Goal: Task Accomplishment & Management: Manage account settings

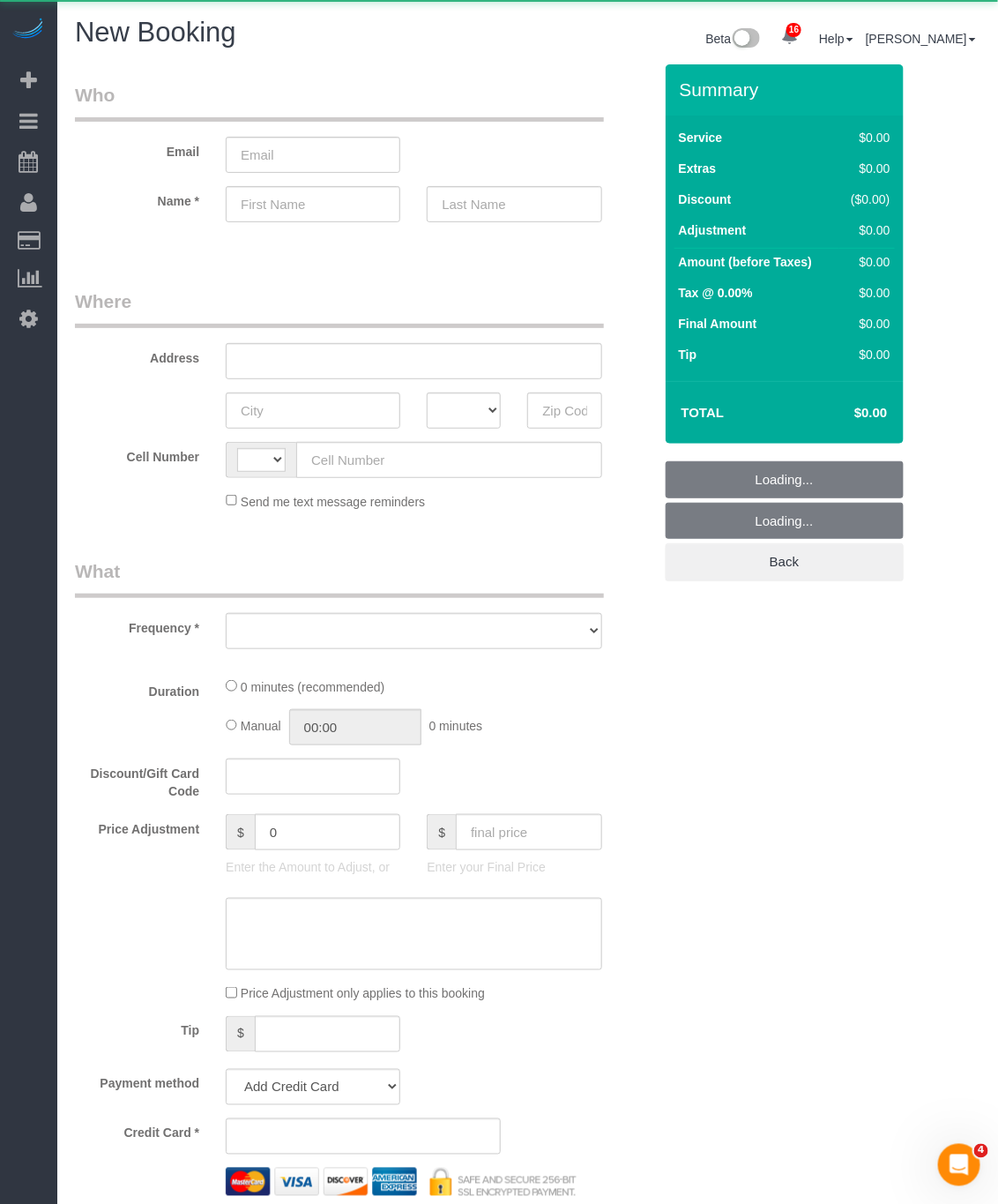
select select "number:89"
select select "number:90"
select select "string:[GEOGRAPHIC_DATA]"
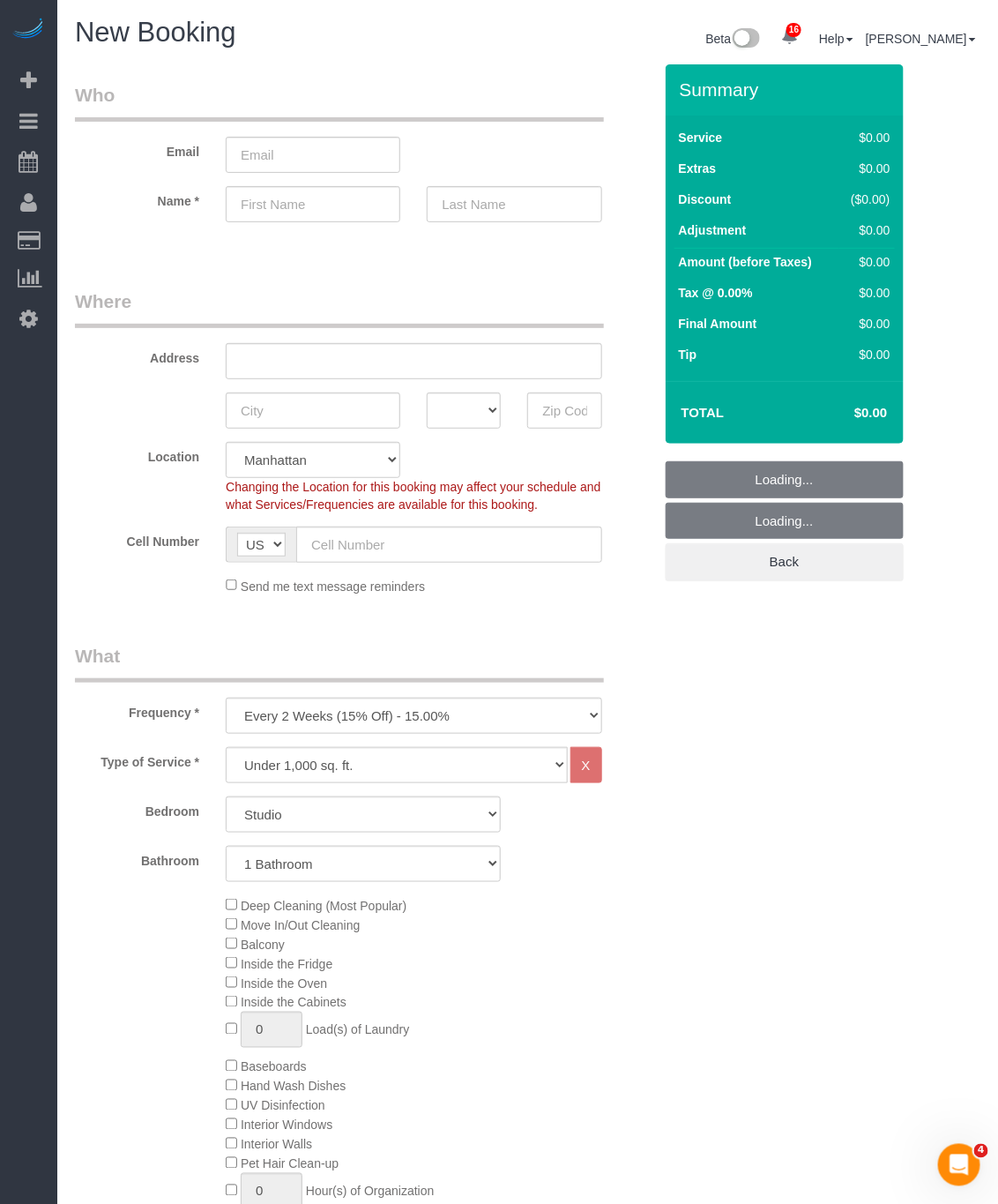
select select "object:2646"
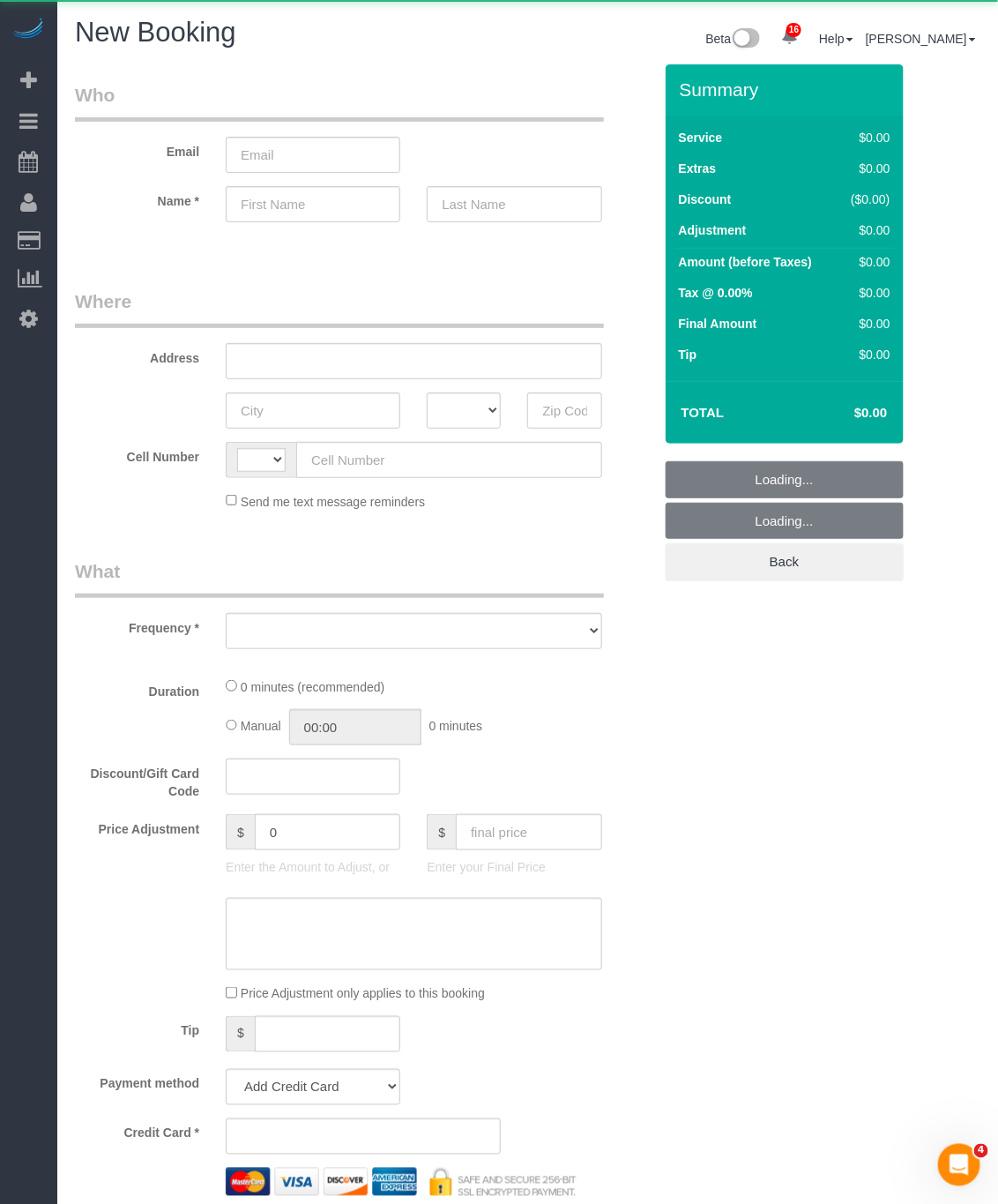
select select "string:[GEOGRAPHIC_DATA]"
select select "object:1756"
select select "number:89"
select select "number:90"
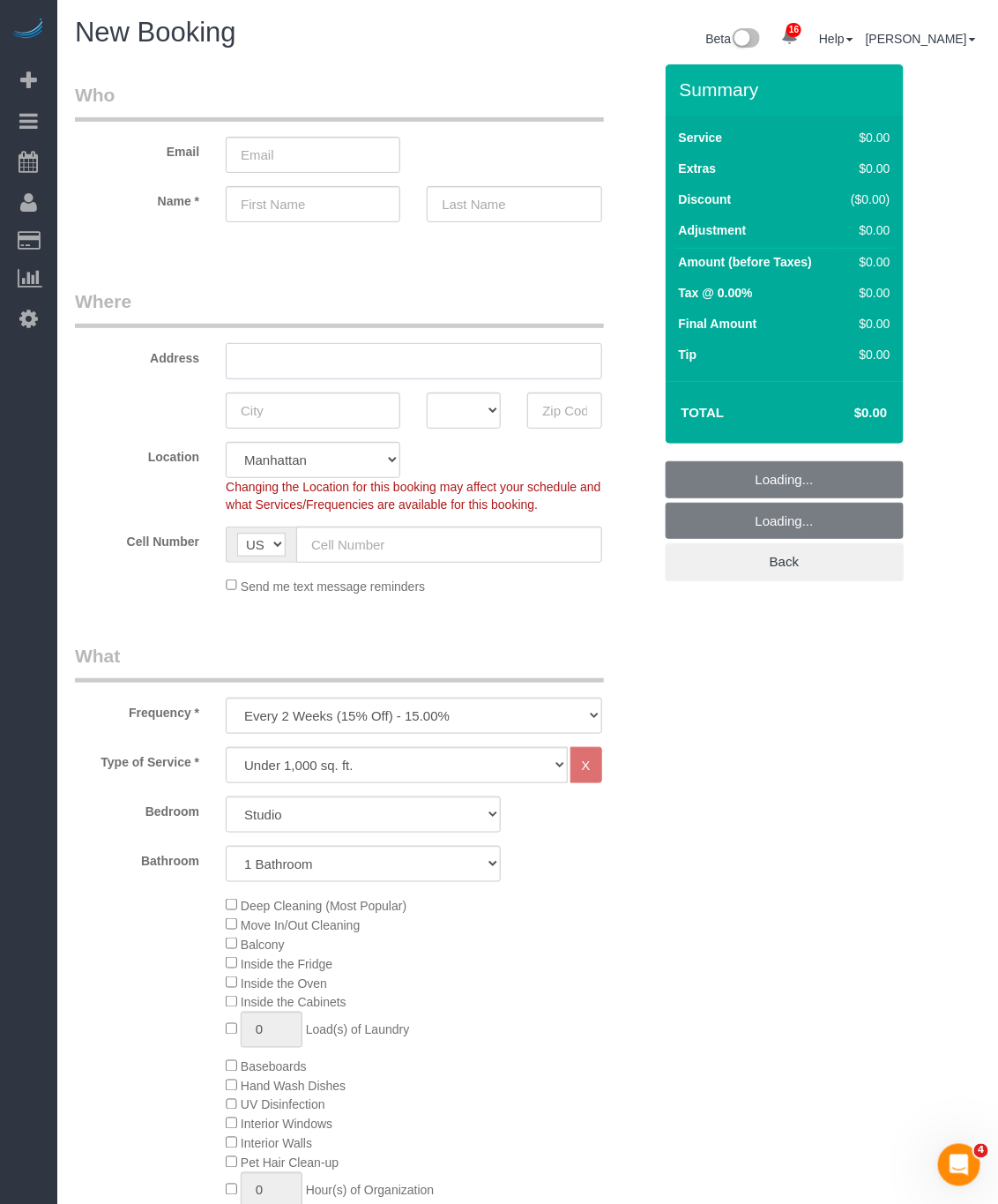
click at [323, 365] on input "text" at bounding box center [413, 361] width 376 height 36
select select "object:2678"
click at [317, 458] on select "Manhattan Austin Boston Bronx Brooklyn Charlotte Denver New Jersey Portland Que…" at bounding box center [313, 460] width 175 height 36
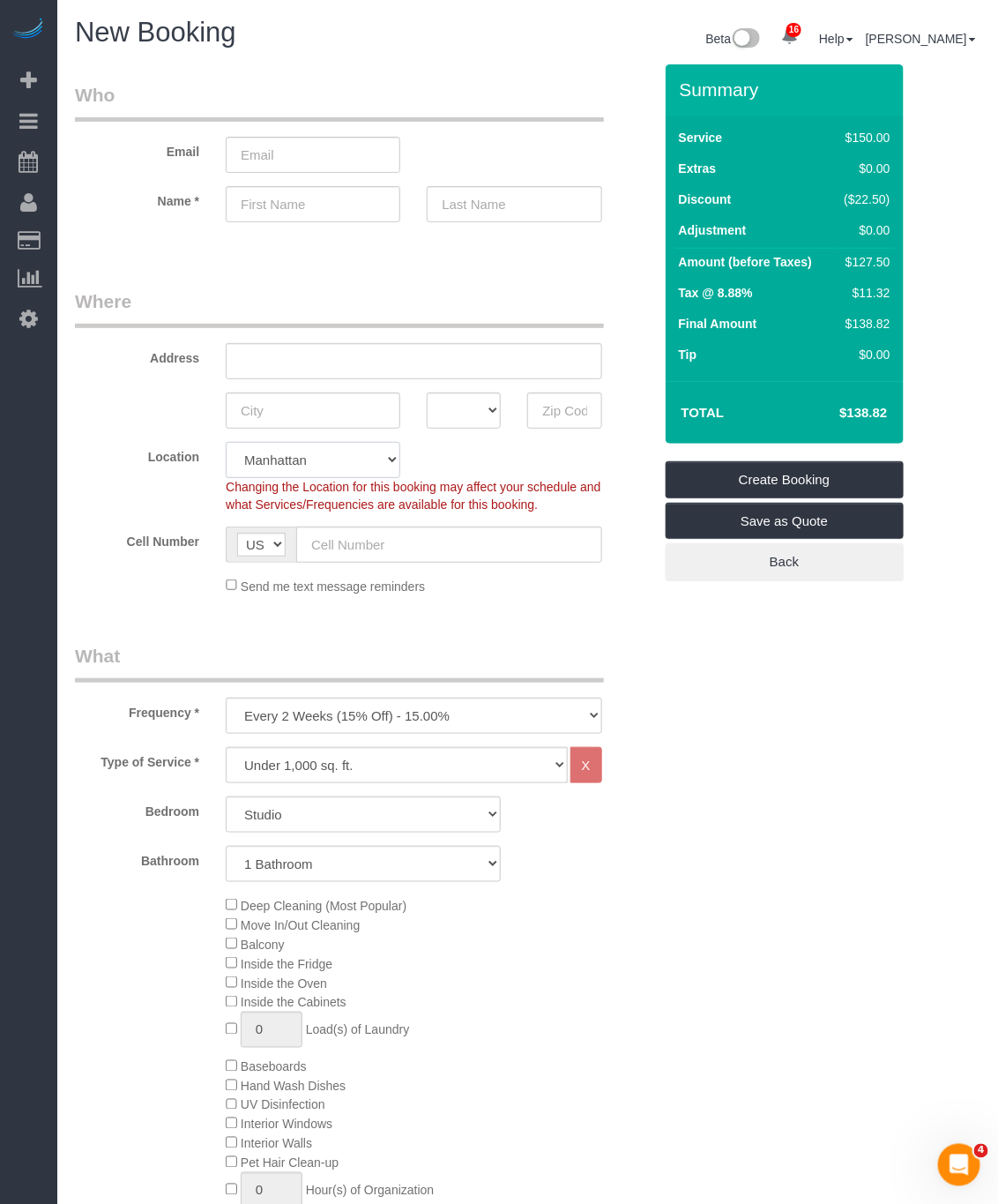
select select "3"
click at [226, 442] on select "Manhattan Austin Boston Bronx Brooklyn Charlotte Denver New Jersey Portland Que…" at bounding box center [313, 460] width 175 height 36
select select "object:2724"
click at [335, 411] on input "text" at bounding box center [313, 410] width 175 height 36
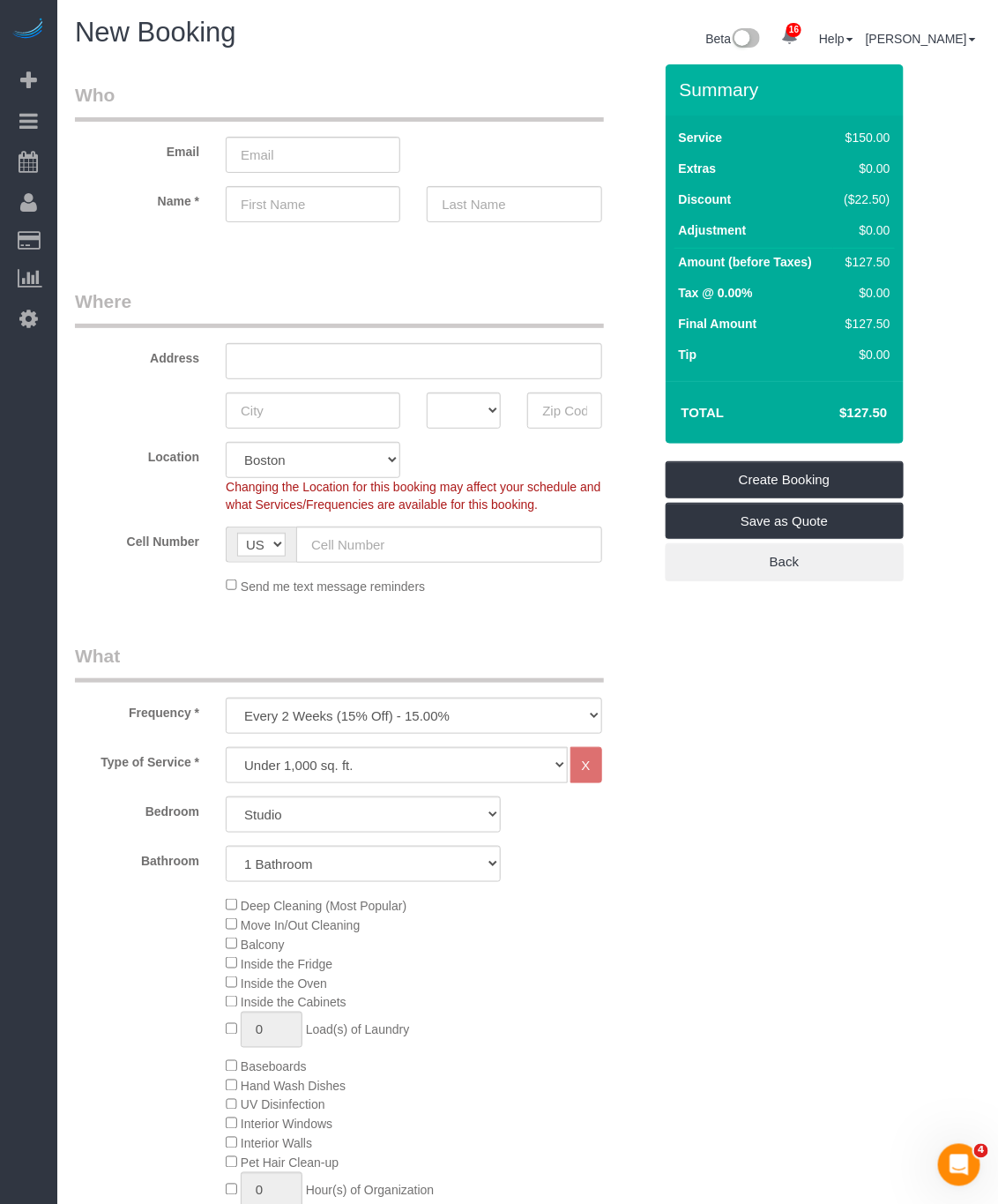
scroll to position [132, 0]
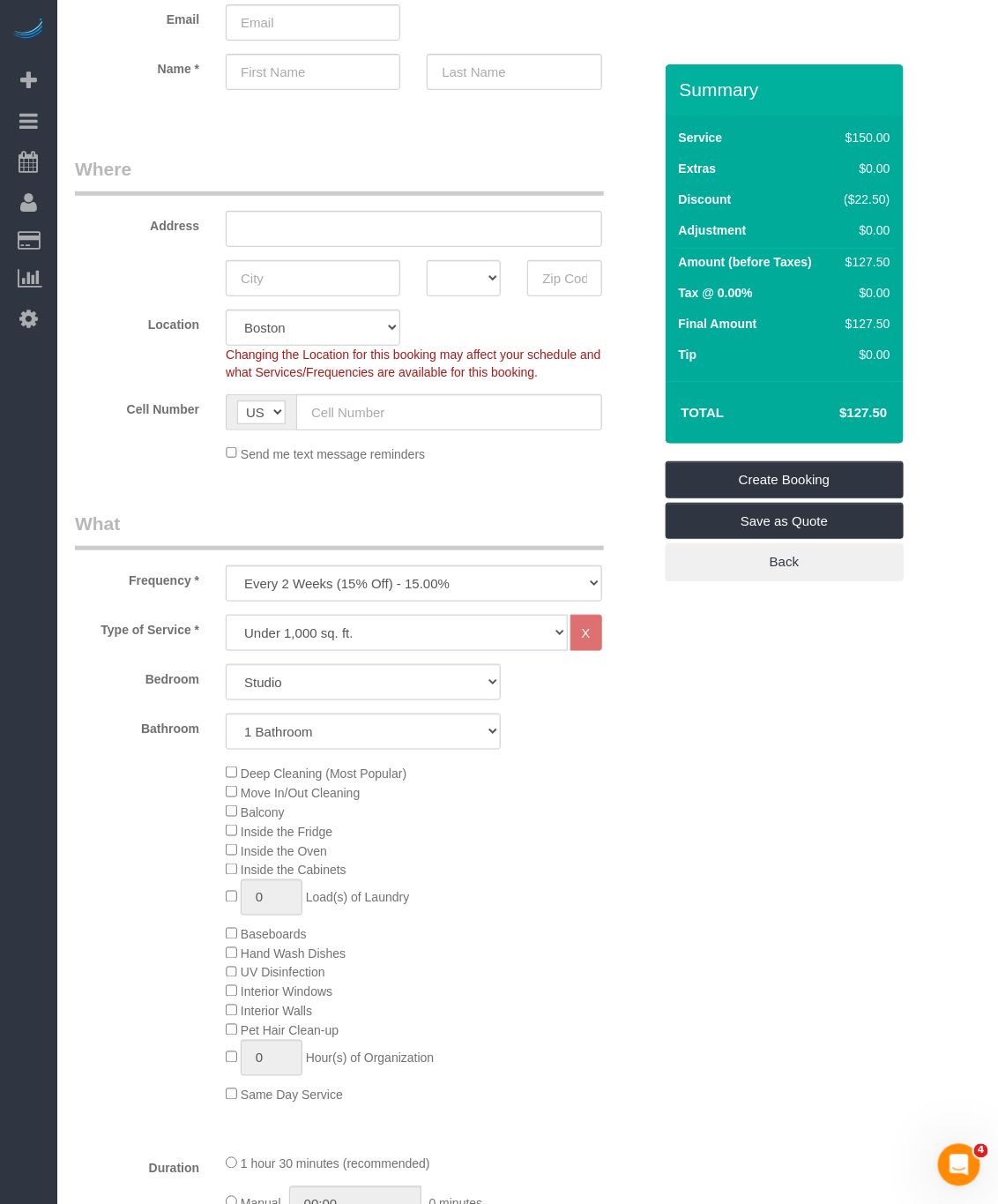
click at [339, 631] on select "Under 1,000 sq. ft. 1,001 - 1,500 sq. ft. 1,500+ sq. ft. Custom Cleaning Office…" at bounding box center [396, 633] width 341 height 36
drag, startPoint x: 360, startPoint y: 631, endPoint x: 365, endPoint y: 641, distance: 11.2
click at [360, 631] on select "Under 1,000 sq. ft. 1,001 - 1,500 sq. ft. 1,500+ sq. ft. Custom Cleaning Office…" at bounding box center [396, 633] width 341 height 36
select select "308"
click at [226, 616] on select "Under 1,000 sq. ft. 1,001 - 1,500 sq. ft. 1,500+ sq. ft. Custom Cleaning Office…" at bounding box center [396, 633] width 341 height 36
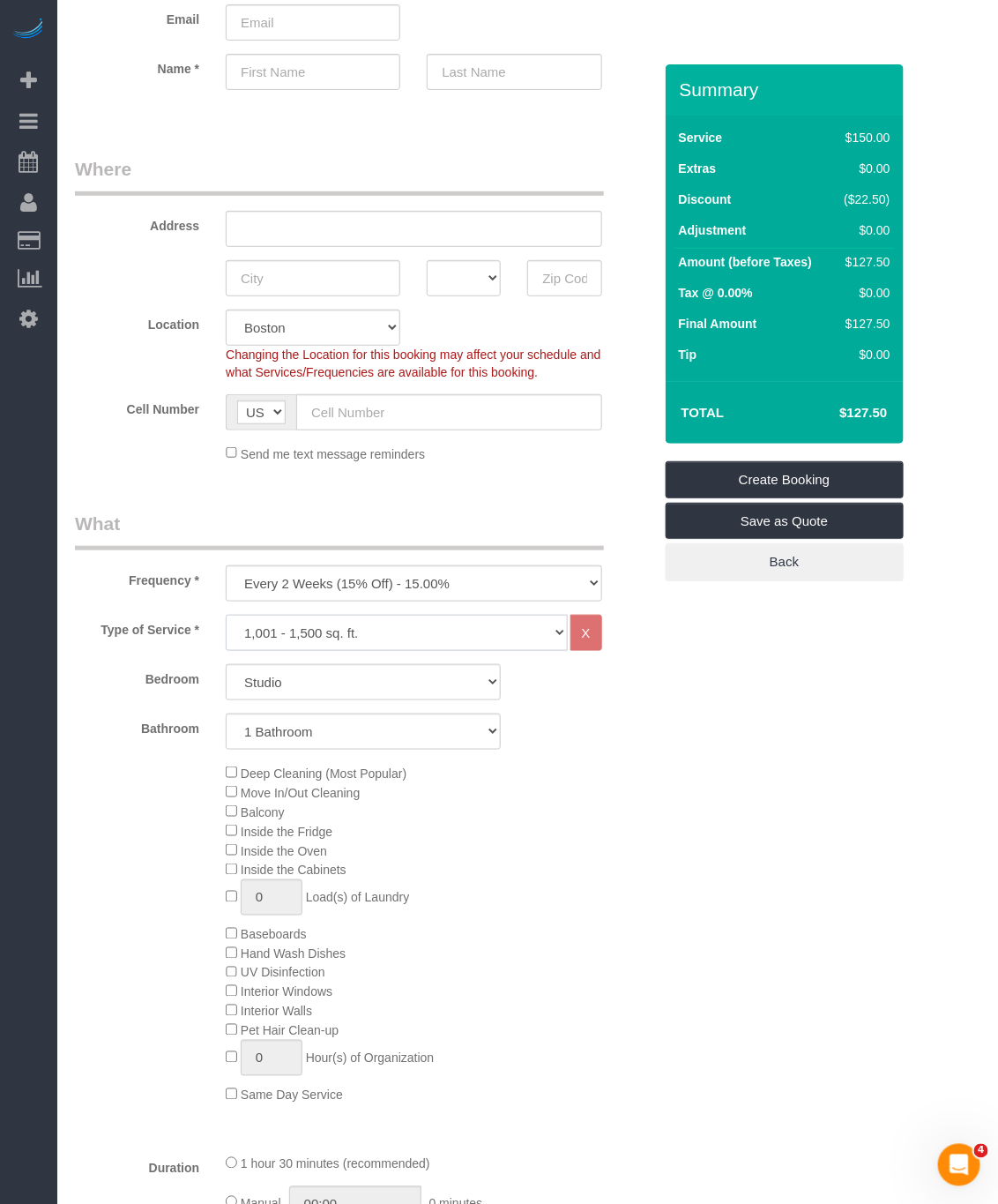
select select "1"
select select "120"
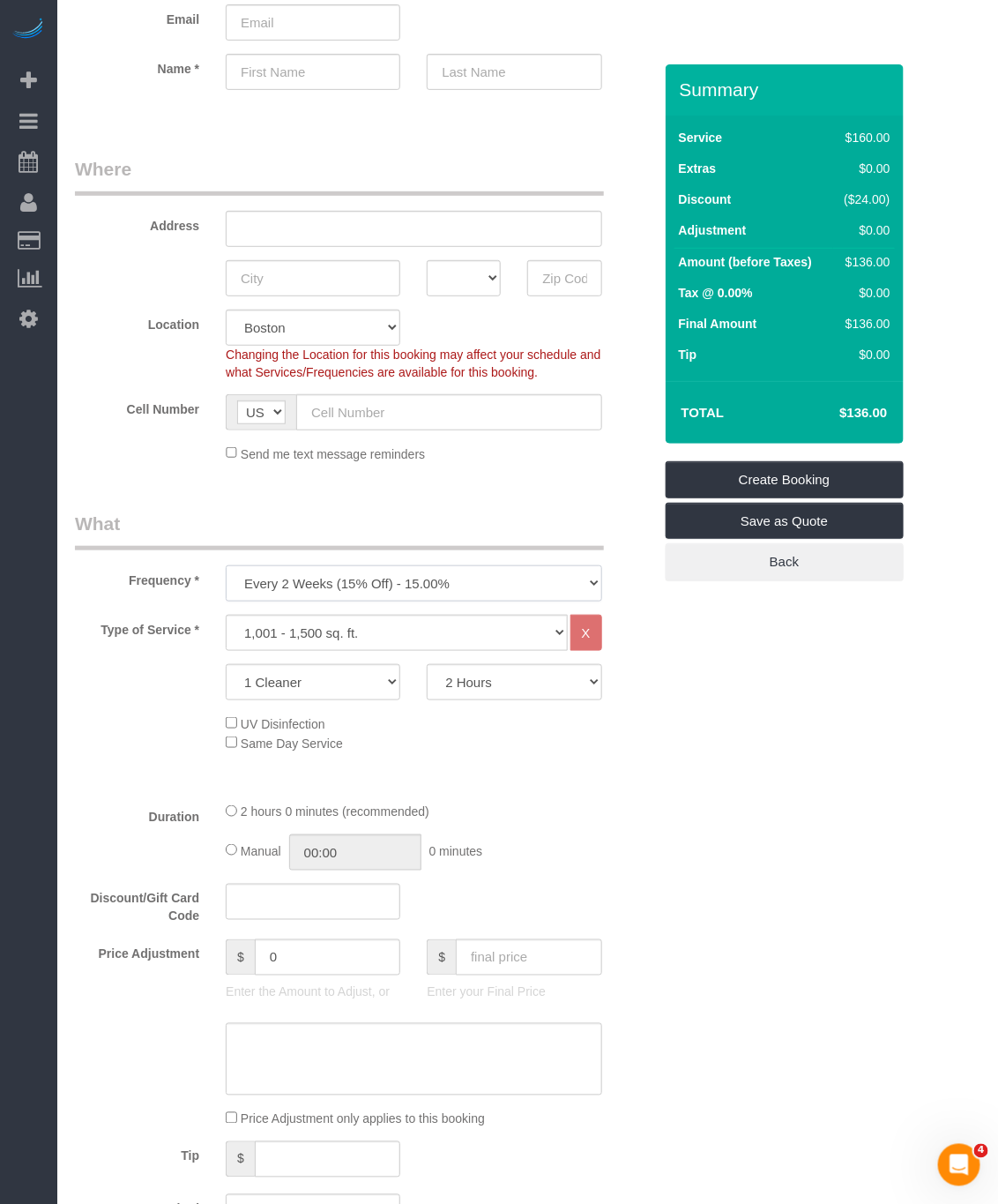
click at [403, 597] on select "One Time Weekly (20% Off) - 20.00% Every 2 Weeks (15% Off) - 15.00% Every 4 Wee…" at bounding box center [413, 583] width 376 height 36
select select "object:2725"
click at [226, 566] on select "One Time Weekly (20% Off) - 20.00% Every 2 Weeks (15% Off) - 15.00% Every 4 Wee…" at bounding box center [413, 583] width 376 height 36
click at [498, 693] on select "2 Hours 2.5 Hours 3 Hours 3.5 Hours 4 Hours 4.5 Hours 5 Hours 5.5 Hours 6 Hours…" at bounding box center [513, 683] width 175 height 36
select select "360"
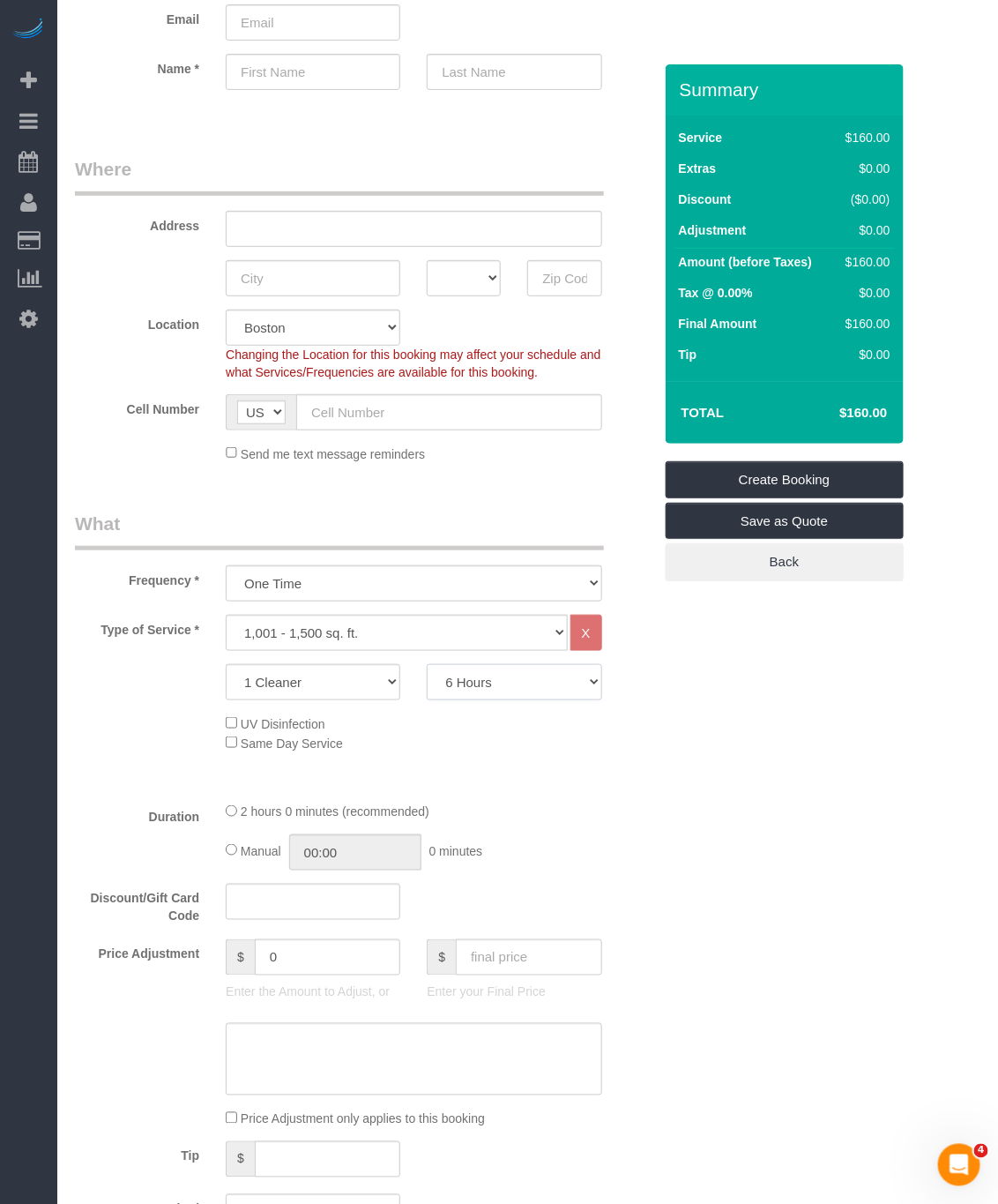
click at [426, 666] on select "2 Hours 2.5 Hours 3 Hours 3.5 Hours 4 Hours 4.5 Hours 5 Hours 5.5 Hours 6 Hours…" at bounding box center [513, 683] width 175 height 36
click at [766, 736] on div "Who Email Name * Where Address AK AL AR AZ CA CO CT DC DE FL GA HI IA ID IL IN …" at bounding box center [527, 1223] width 905 height 2583
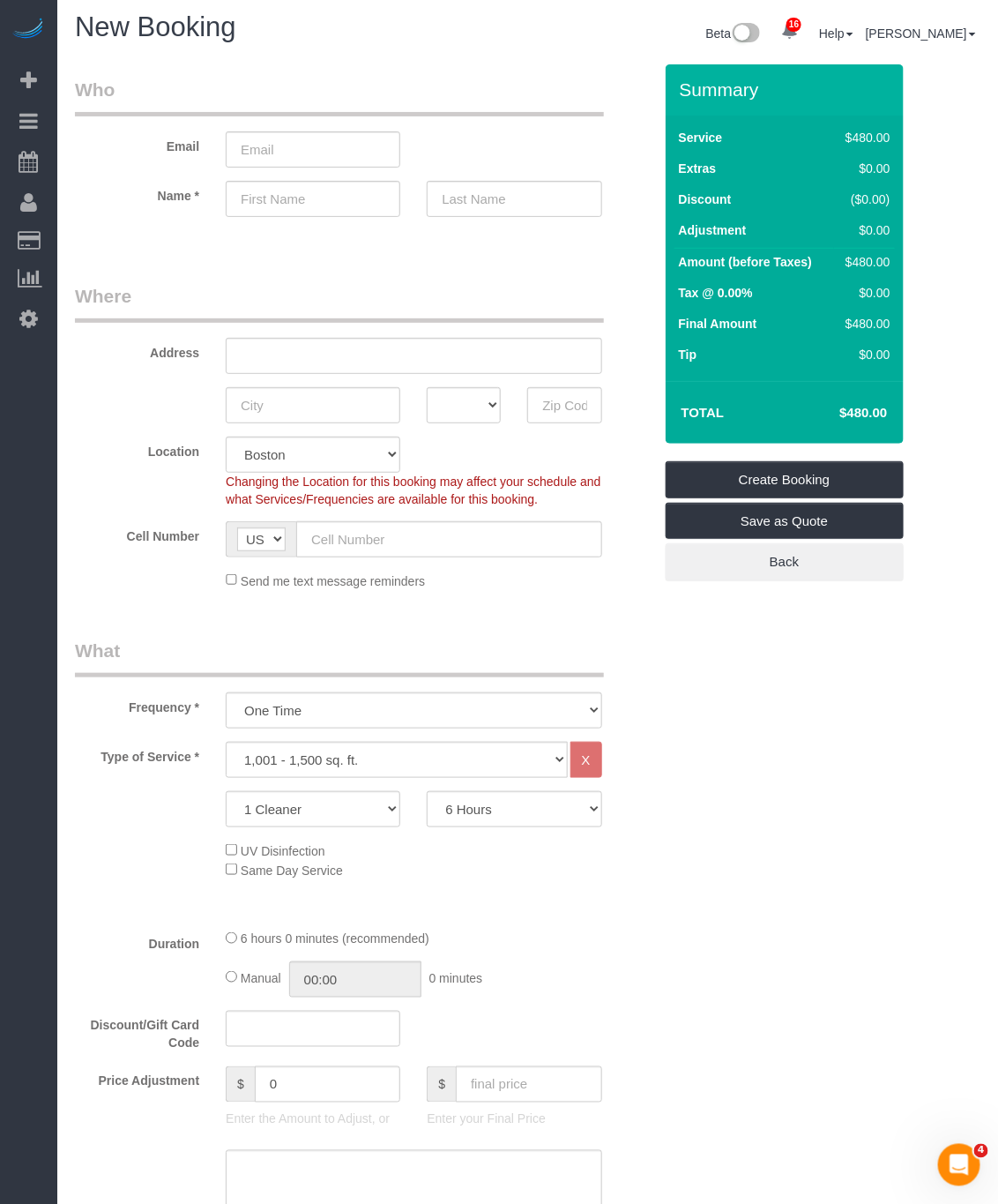
scroll to position [0, 0]
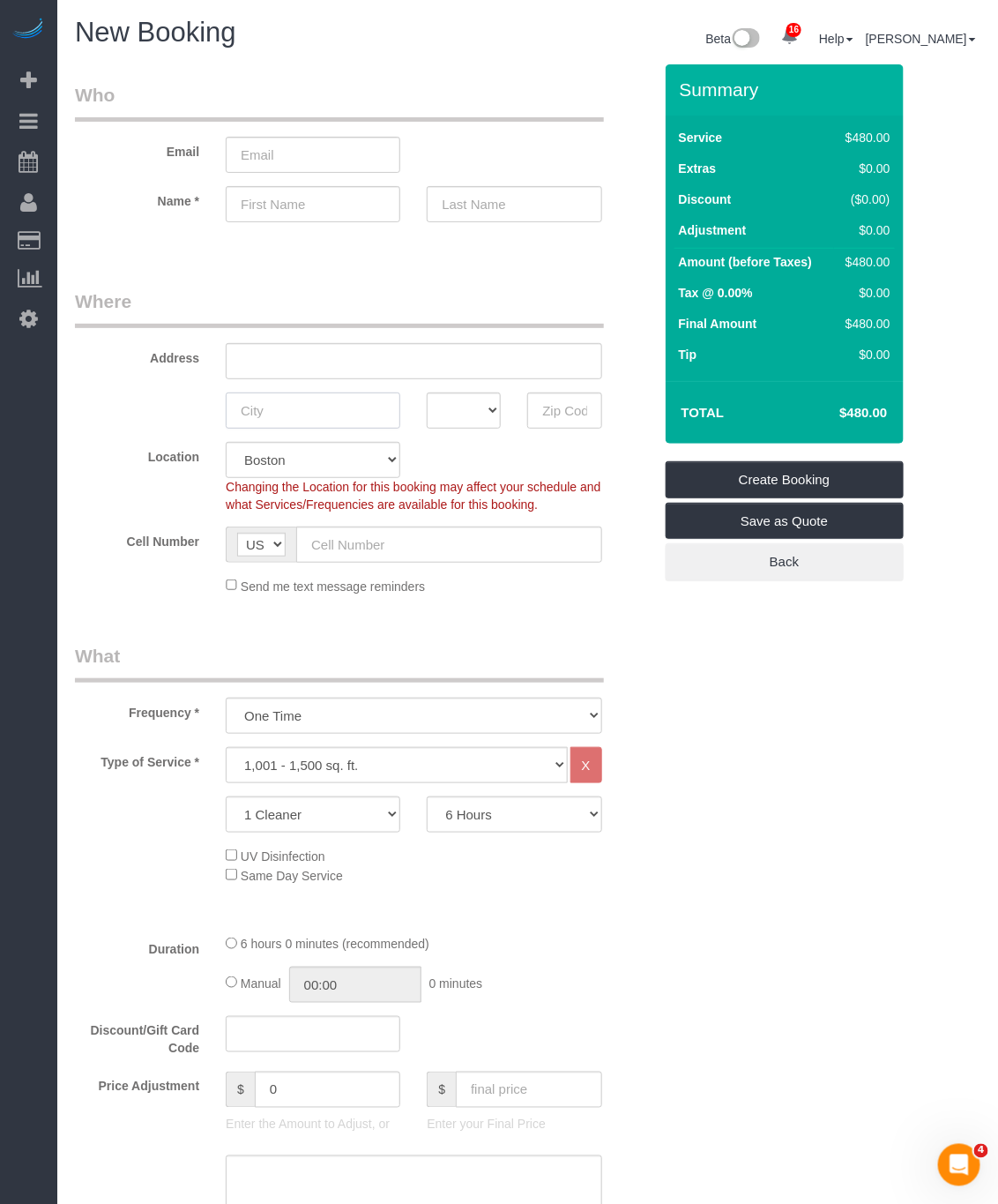
click at [355, 392] on input "text" at bounding box center [313, 410] width 175 height 36
click at [493, 644] on legend "What" at bounding box center [338, 663] width 529 height 40
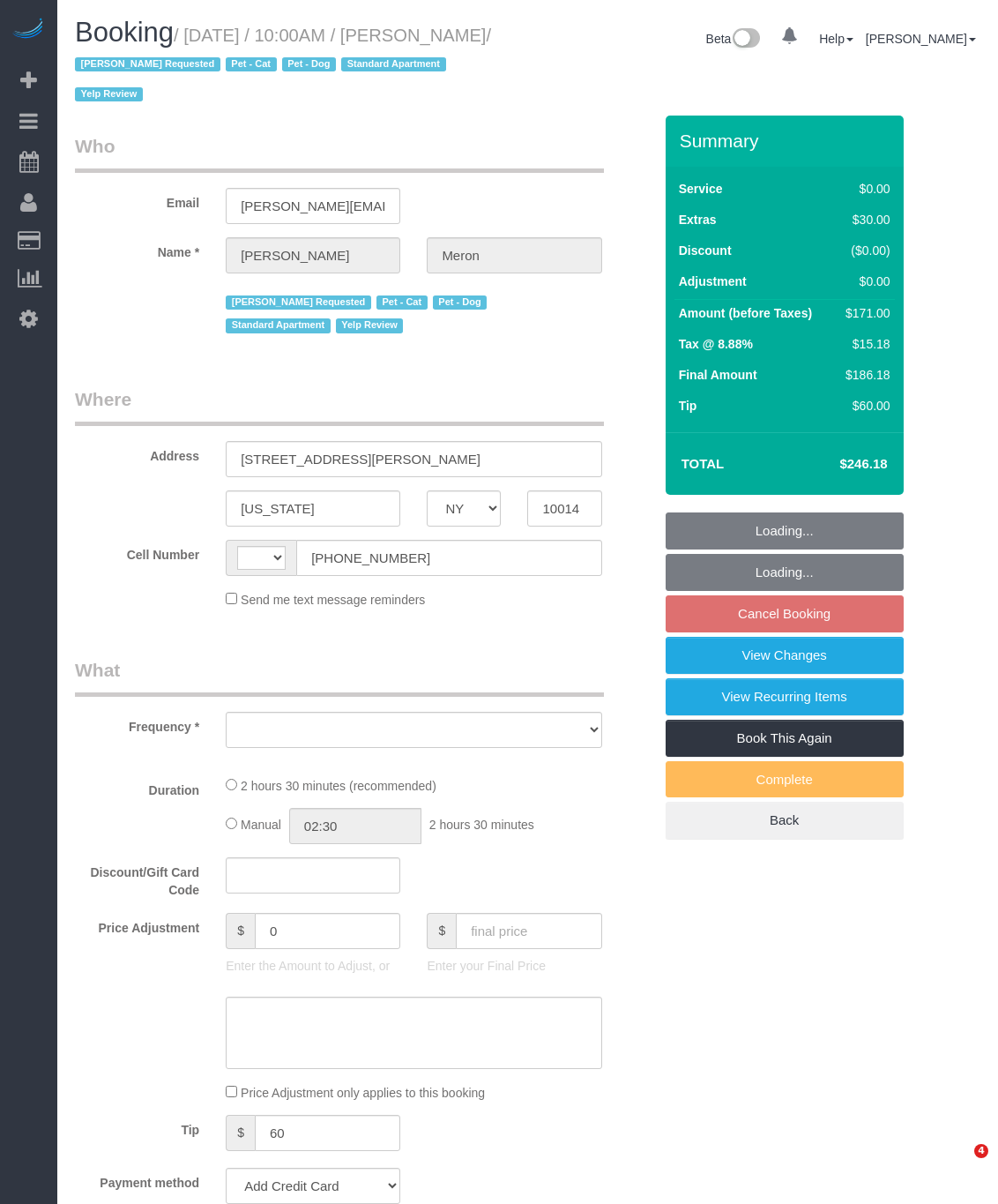
select select "NY"
select select "string:[GEOGRAPHIC_DATA]"
select select "object:782"
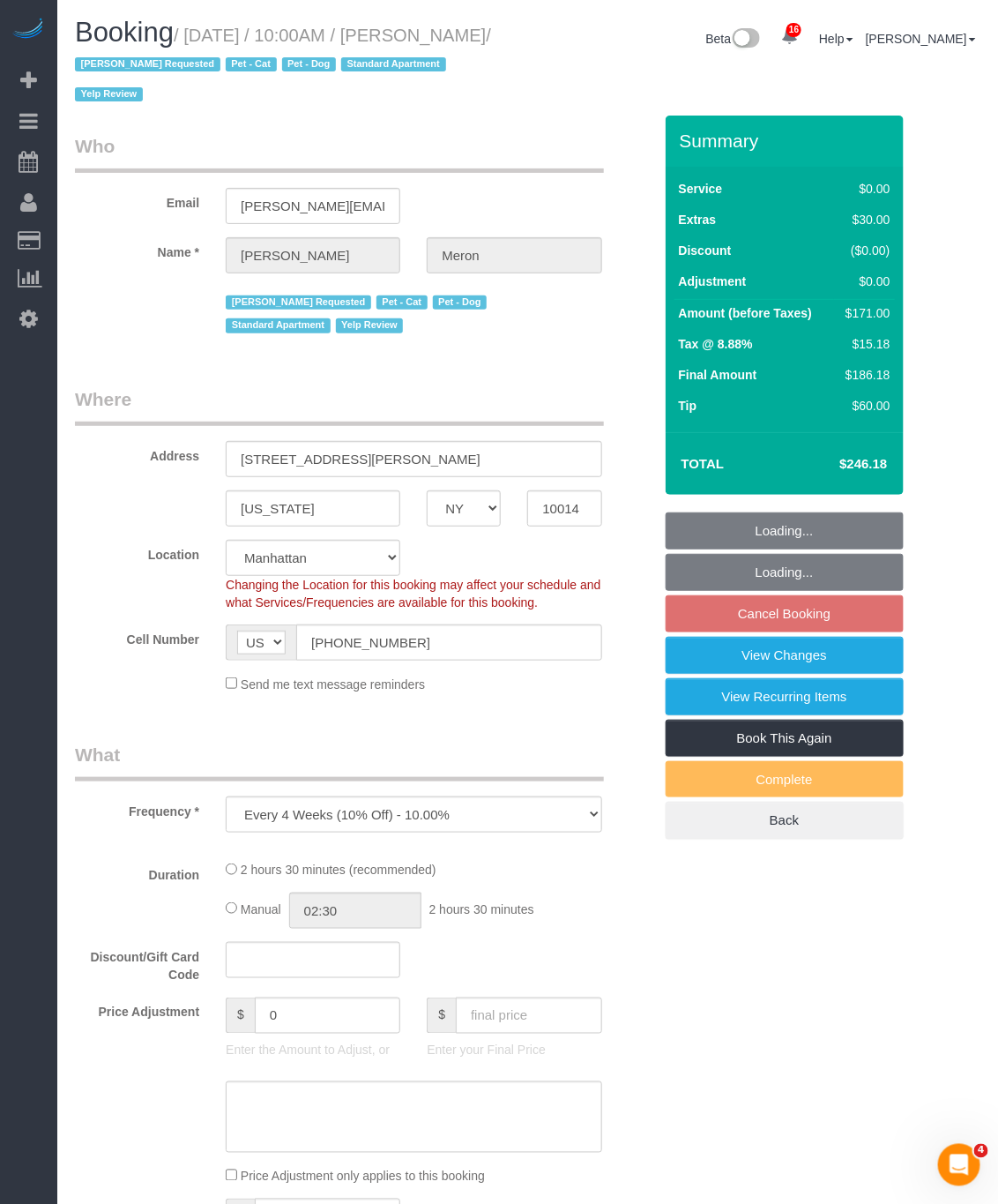
select select "string:stripe-card_1A00974VGloSiKo77nQNHz48"
select select "1"
select select "number:89"
select select "number:90"
select select "number:14"
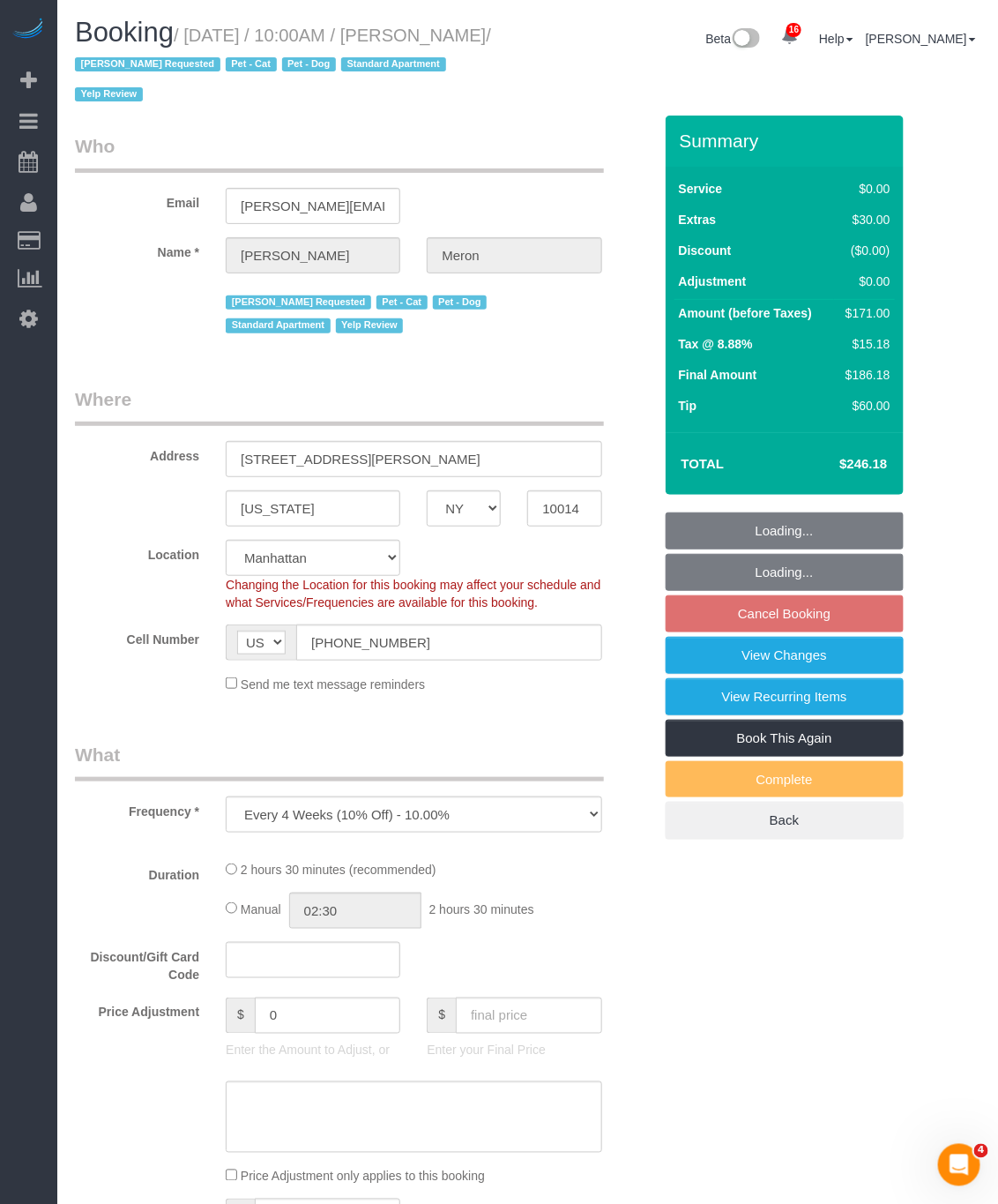
select select "number:5"
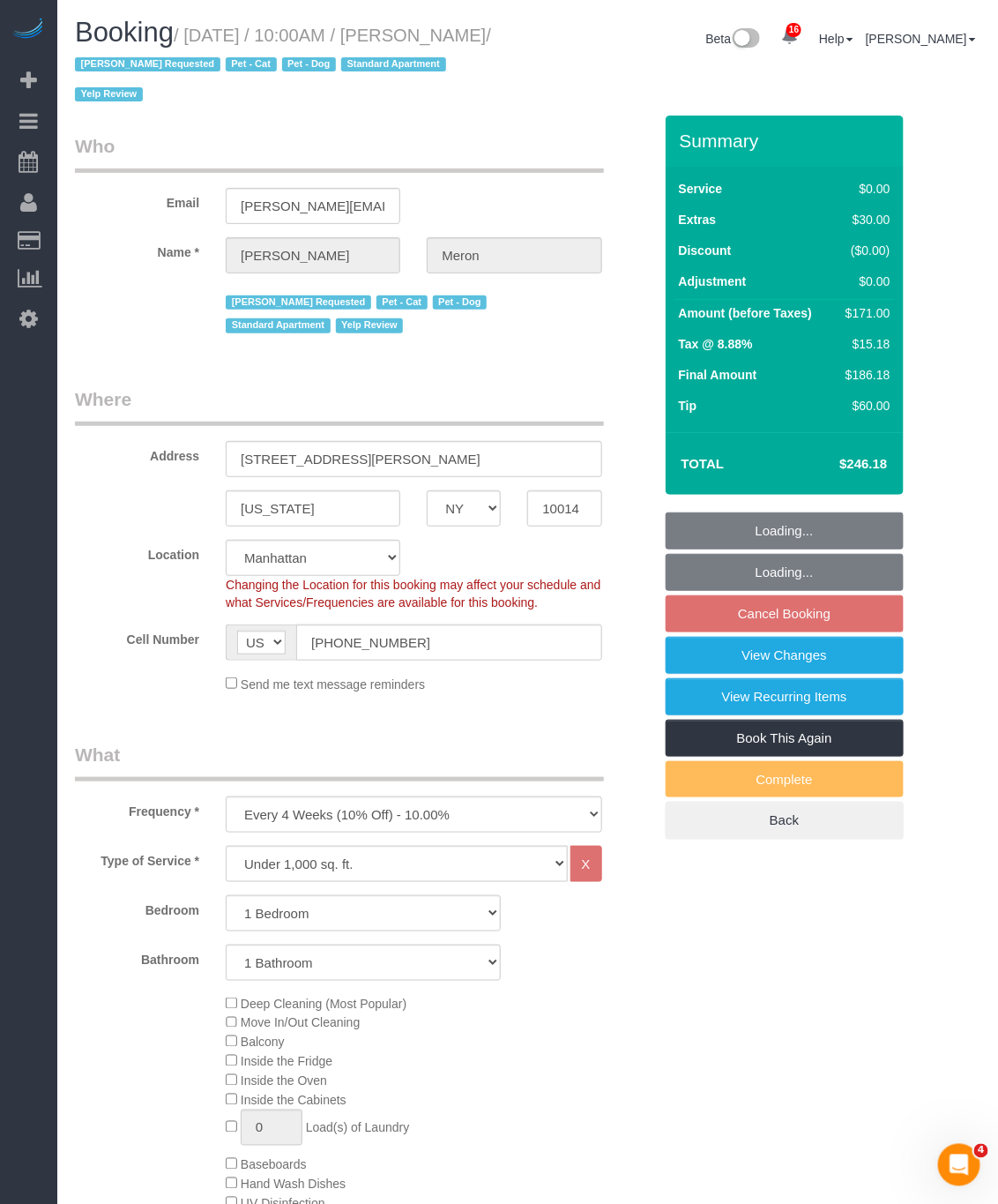
select select "spot3"
select select "object:1464"
select select "1"
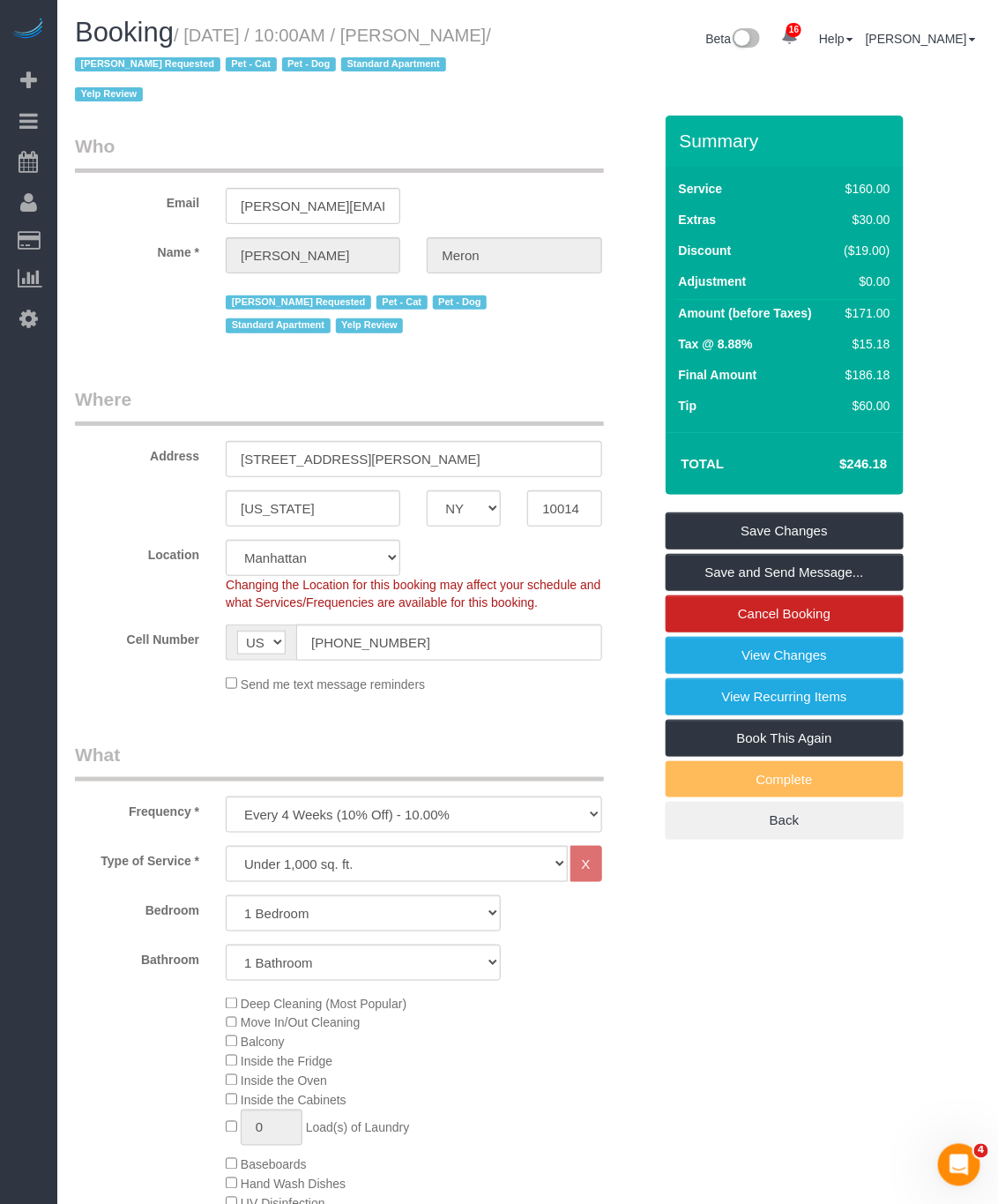
drag, startPoint x: 75, startPoint y: 64, endPoint x: 217, endPoint y: 66, distance: 142.0
click at [217, 66] on small "/ October 15, 2025 / 10:00AM / Christopher Meron / Emely Jimenez Requested Pet …" at bounding box center [282, 65] width 416 height 79
copy small "Christopher Mero"
click at [181, 63] on small "/ October 15, 2025 / 10:00AM / Christopher Meron / Emely Jimenez Requested Pet …" at bounding box center [282, 65] width 416 height 79
click at [112, 59] on small "/ October 15, 2025 / 10:00AM / Christopher Meron / Emely Jimenez Requested Pet …" at bounding box center [282, 65] width 416 height 79
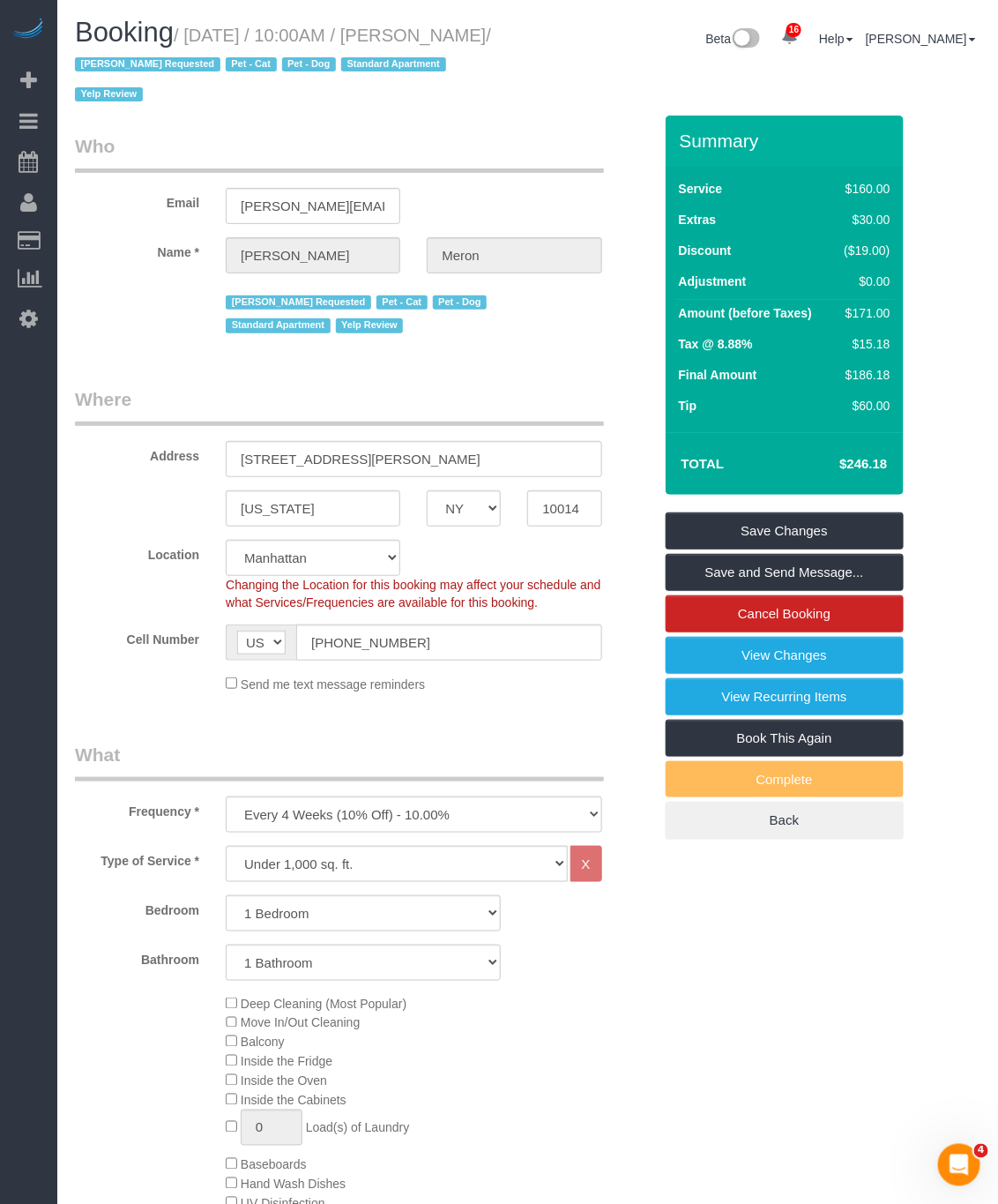
click at [66, 63] on div "Booking / October 15, 2025 / 10:00AM / Christopher Meron / Emely Jimenez Reques…" at bounding box center [295, 66] width 466 height 98
click at [72, 63] on div "Booking / October 15, 2025 / 10:00AM / Christopher Meron / Emely Jimenez Reques…" at bounding box center [295, 66] width 466 height 98
drag, startPoint x: 75, startPoint y: 63, endPoint x: 207, endPoint y: 69, distance: 132.1
click at [207, 69] on small "/ October 15, 2025 / 10:00AM / Christopher Meron / Emely Jimenez Requested Pet …" at bounding box center [282, 65] width 416 height 79
copy small "Christopher Meron"
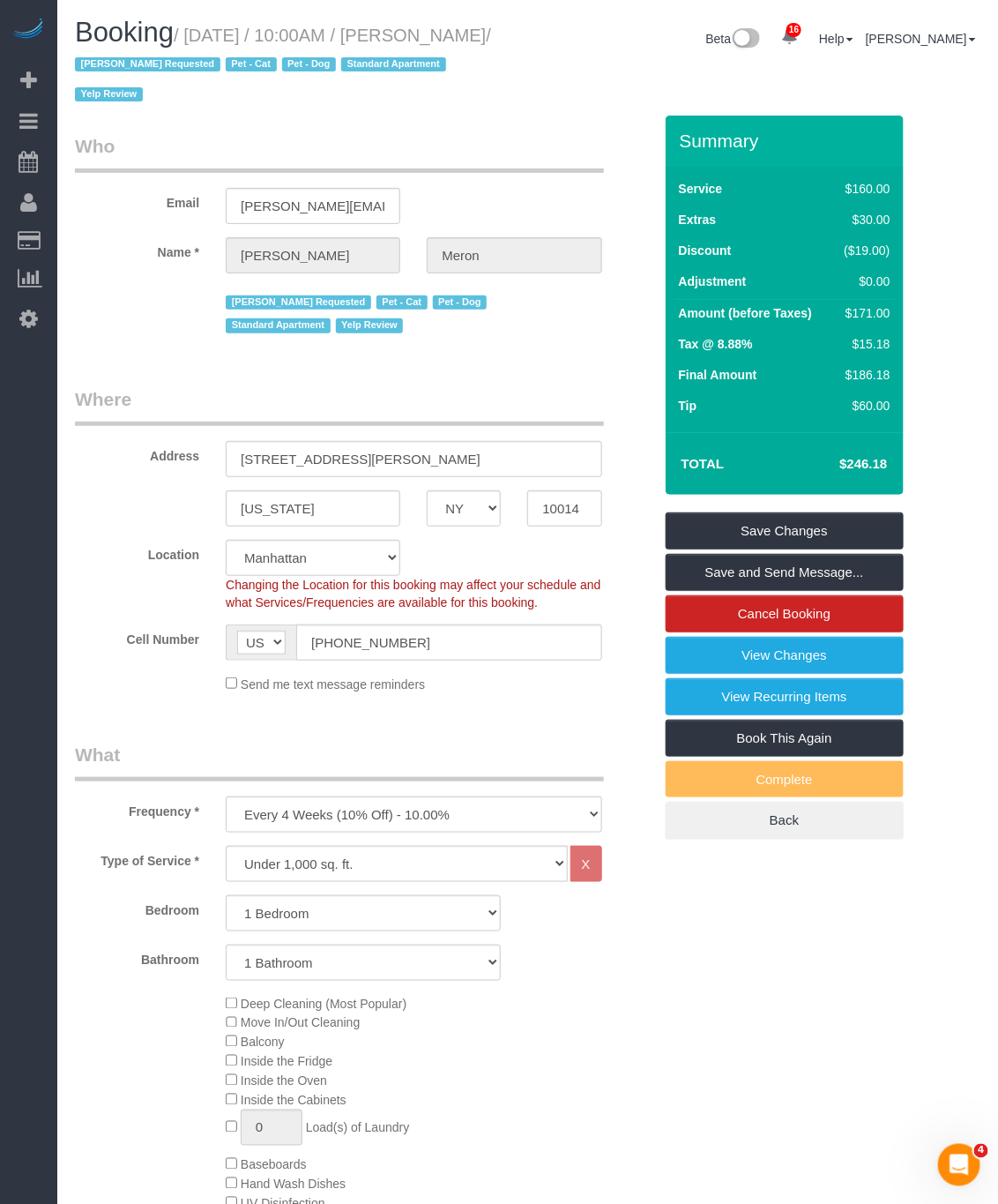
click at [558, 107] on div "Booking / October 15, 2025 / 10:00AM / Christopher Meron / Emely Jimenez Reques…" at bounding box center [528, 66] width 932 height 98
click at [799, 657] on link "View Changes" at bounding box center [784, 655] width 238 height 37
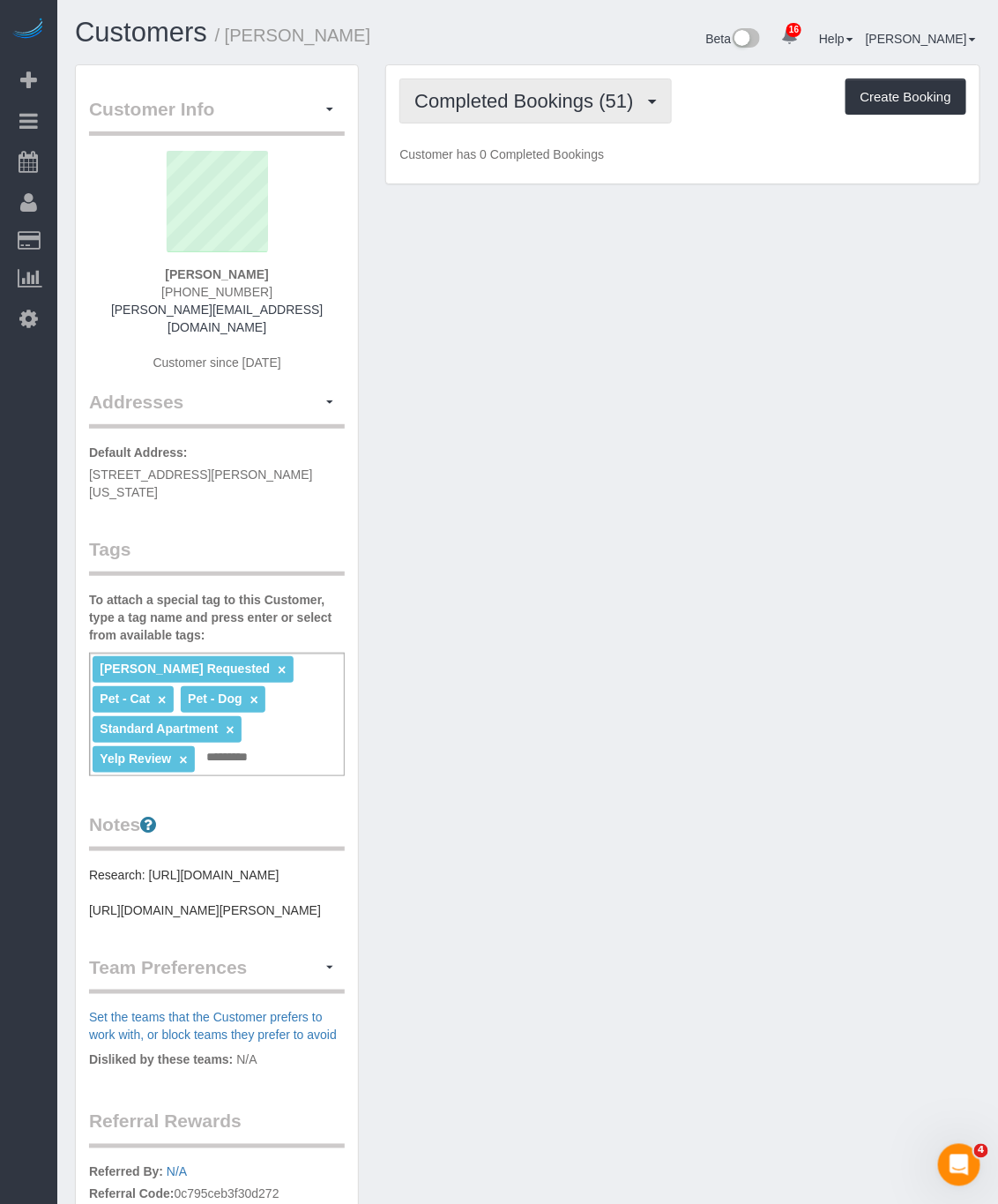
click at [548, 109] on span "Completed Bookings (51)" at bounding box center [529, 100] width 228 height 22
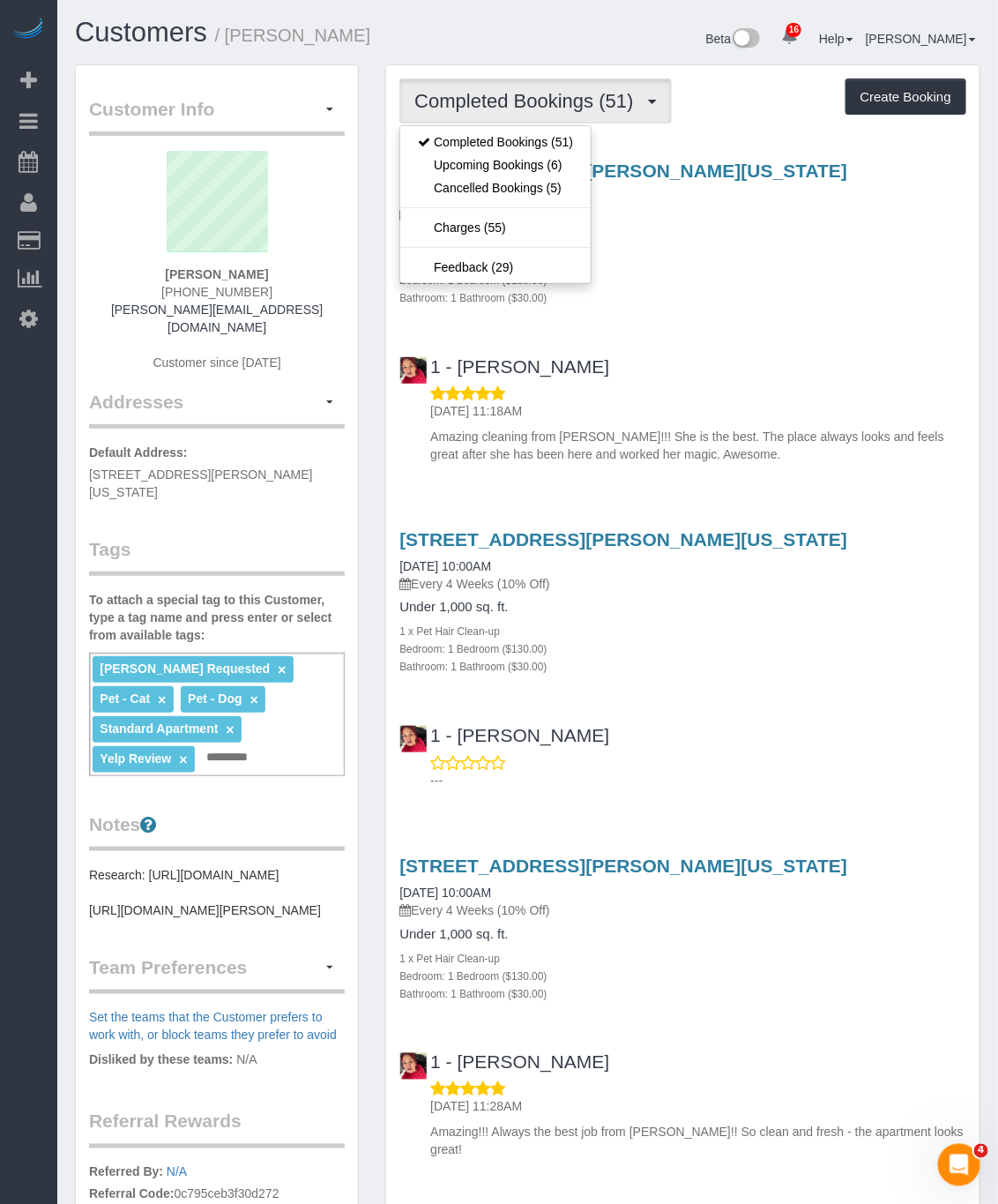
click at [683, 331] on div "9 Barrow Street, Apt 6f, New York, NY 10014 09/10/2025 10:00AM Every 4 Weeks (1…" at bounding box center [683, 308] width 594 height 325
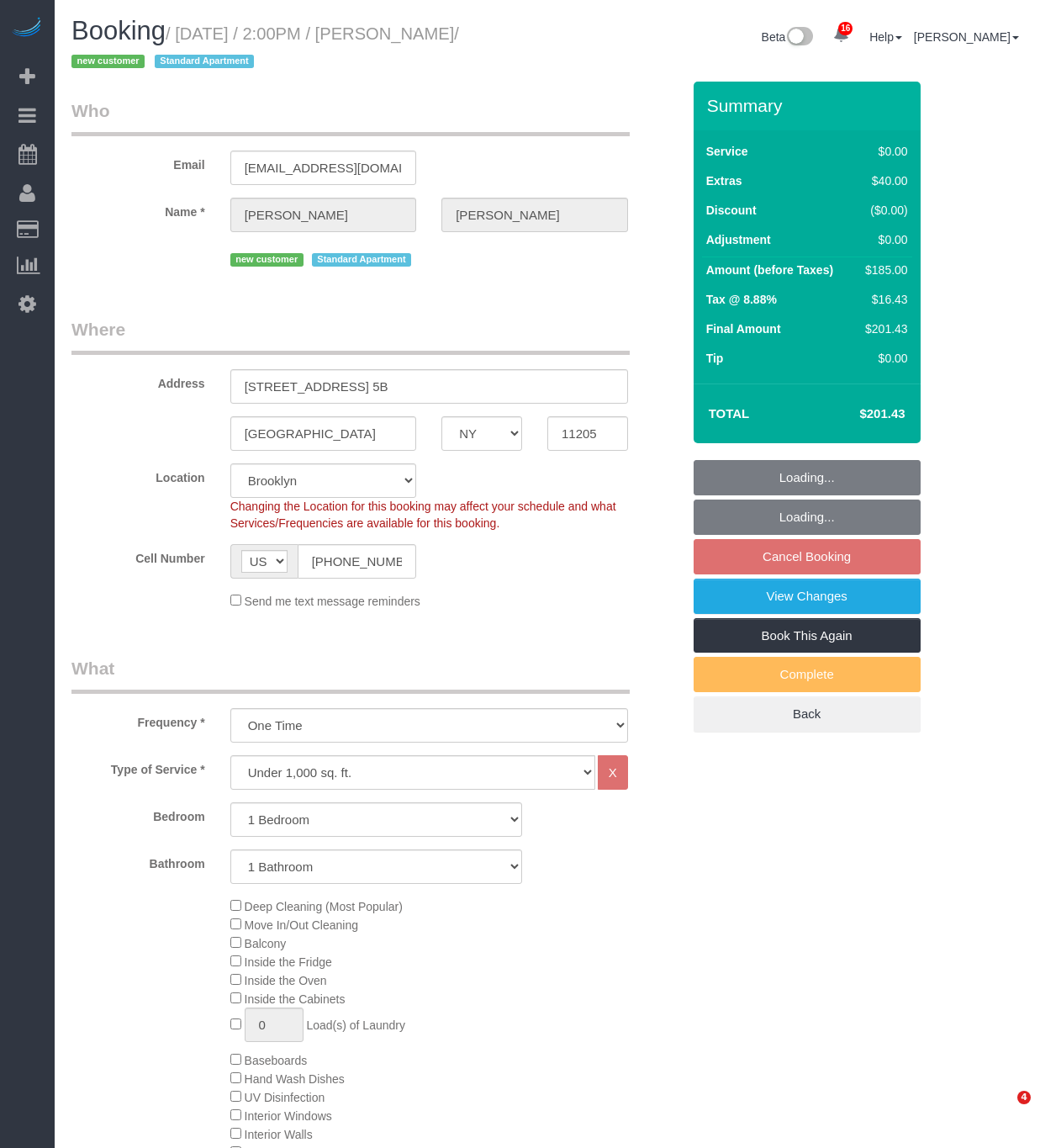
select select "NY"
select select "spot2"
select select "number:60"
select select "number:76"
select select "number:15"
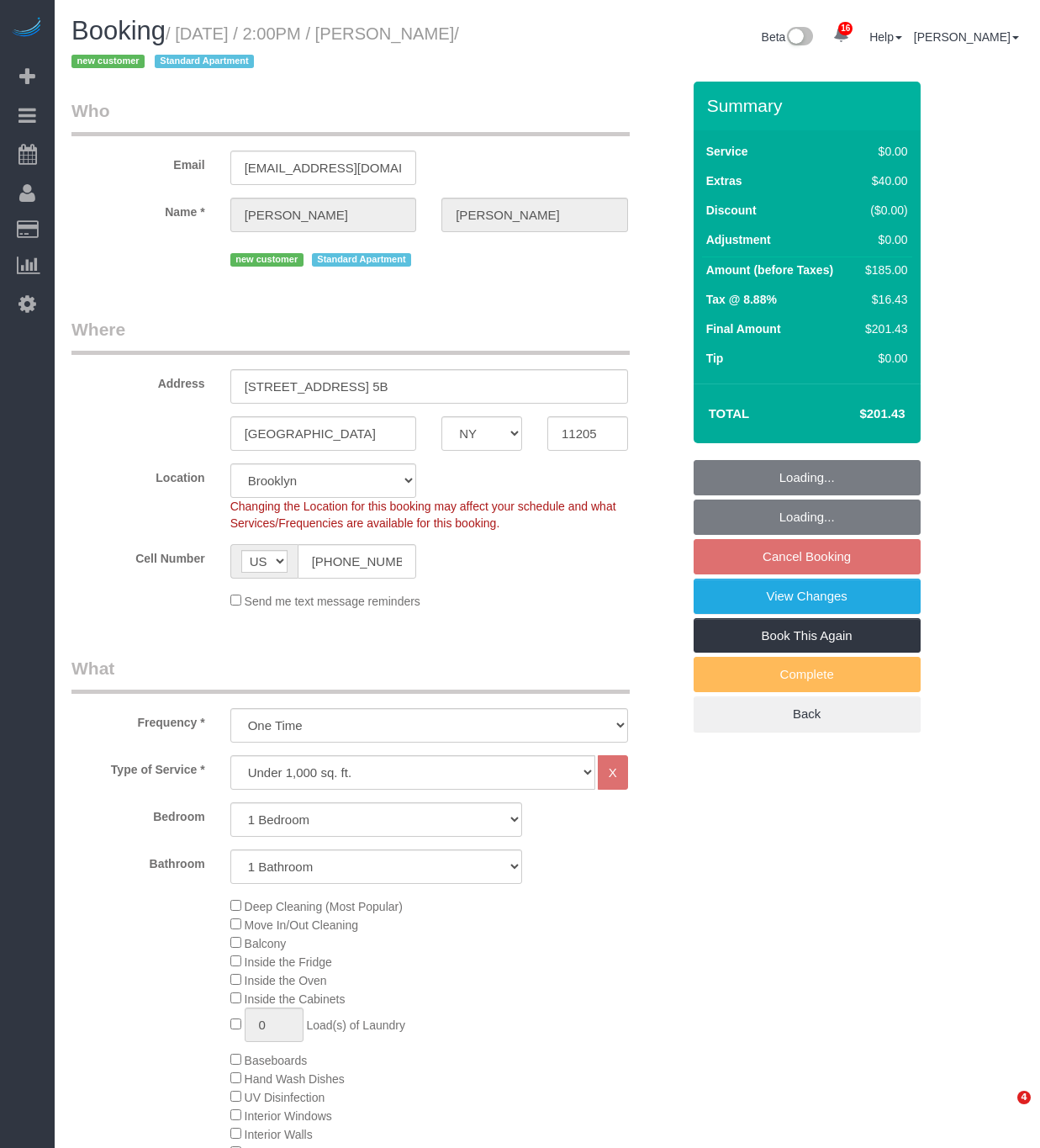
select select "number:5"
select select "object:1027"
select select "1"
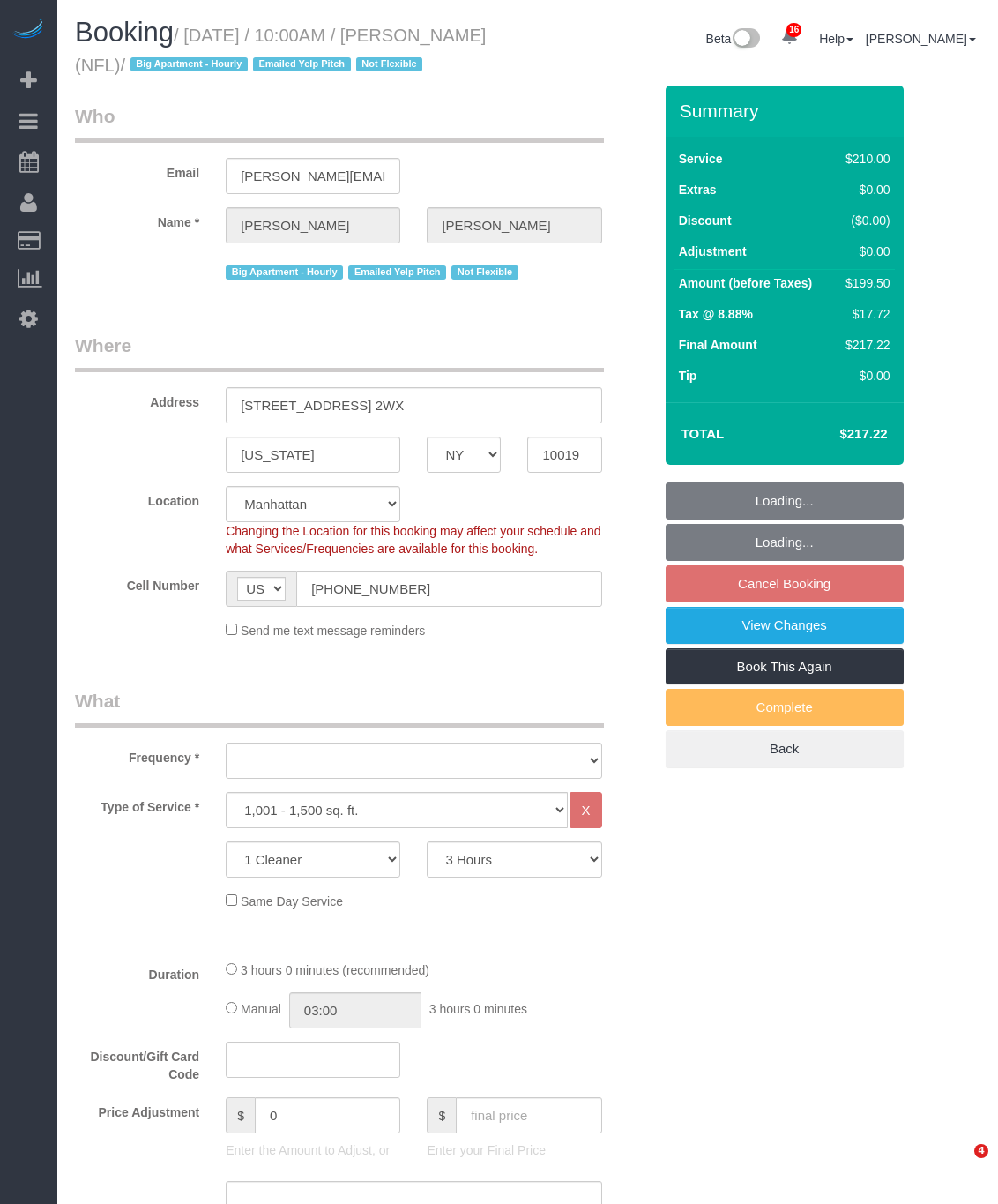
select select "NY"
select select "180"
select select "number:89"
select select "number:90"
select select "number:15"
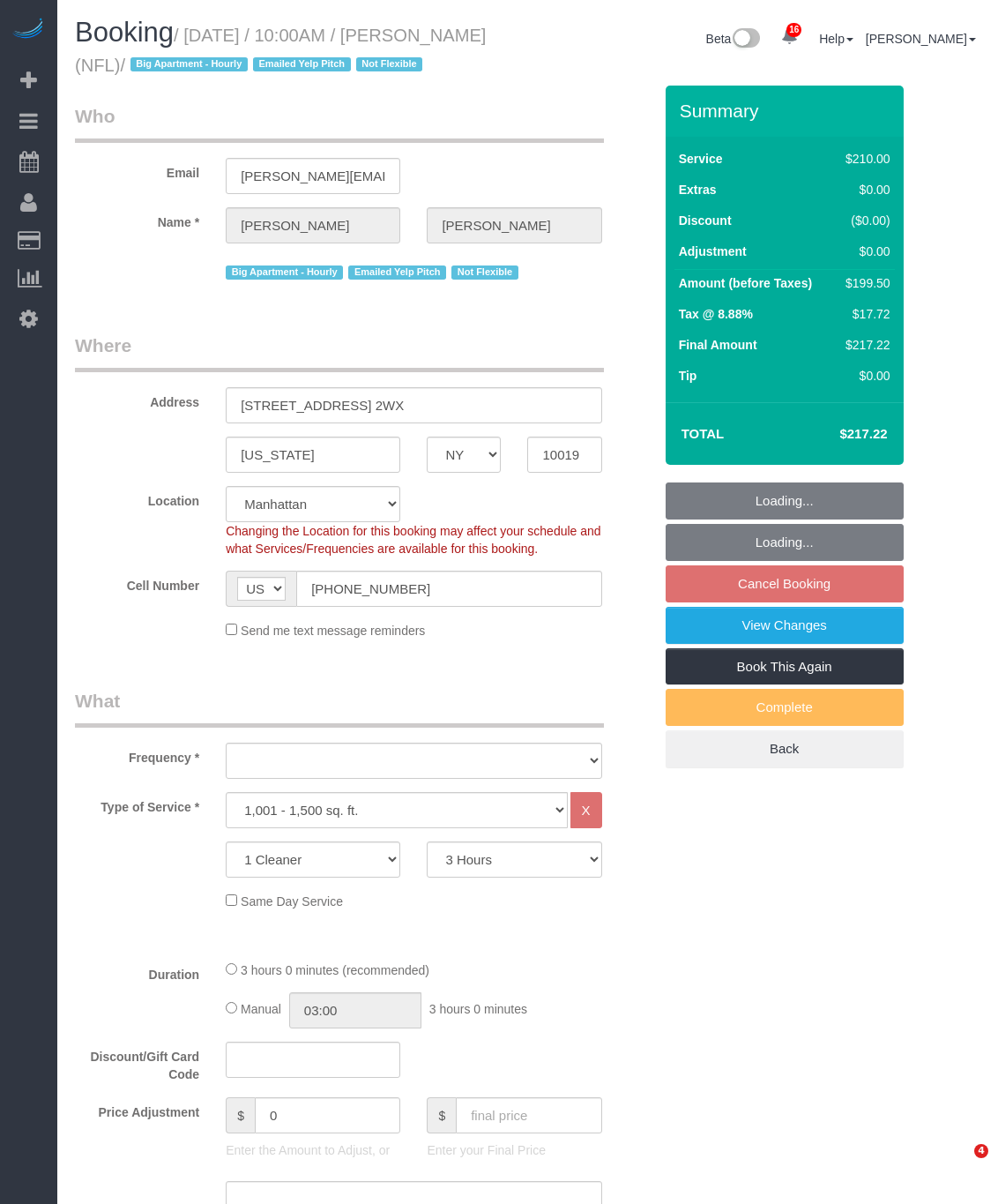
select select "number:6"
select select "number:21"
select select "object:1516"
select select "spot3"
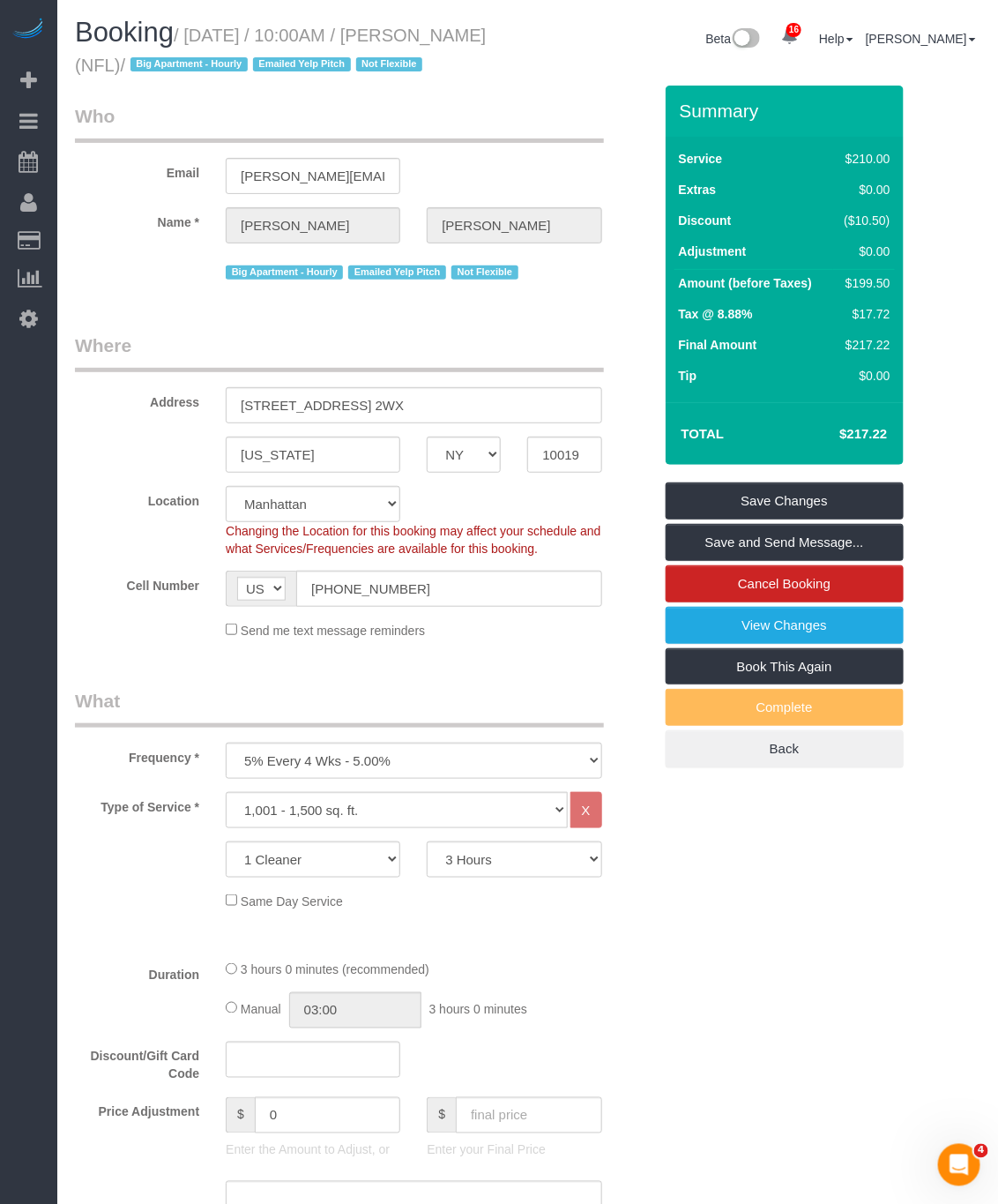
copy small "Tracy Perlman (NFL)"
drag, startPoint x: 452, startPoint y: 24, endPoint x: 190, endPoint y: 73, distance: 266.5
click at [190, 73] on h1 "Booking / September 14, 2025 / 10:00AM / Tracy Perlman (NFL) / Big Apartment - …" at bounding box center [294, 47] width 440 height 60
copy small "Tracy Perlman (NFL)"
click at [112, 903] on div "Same Day Service" at bounding box center [364, 901] width 604 height 19
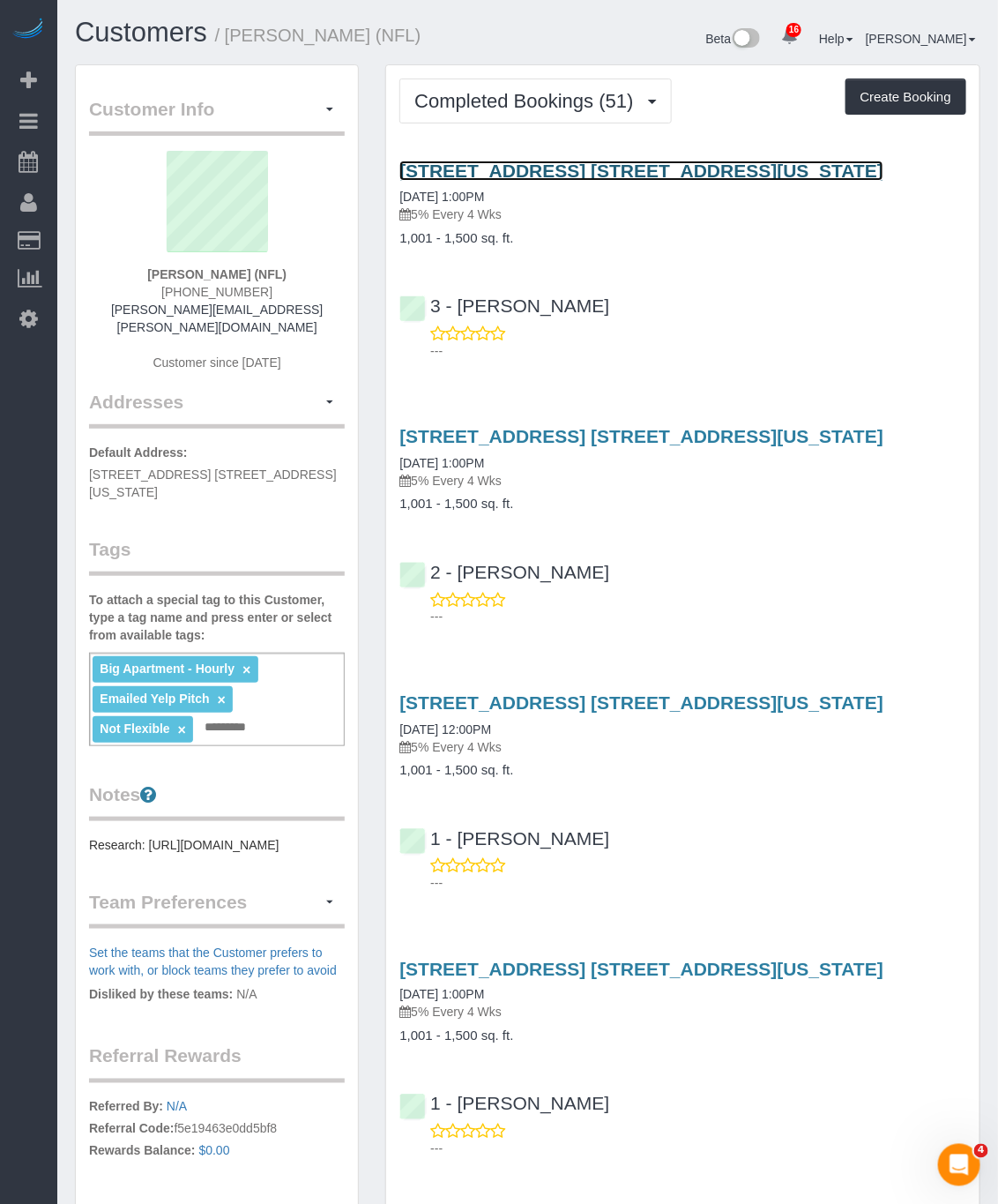
click at [518, 166] on link "[STREET_ADDRESS] [STREET_ADDRESS][US_STATE]" at bounding box center [641, 170] width 484 height 20
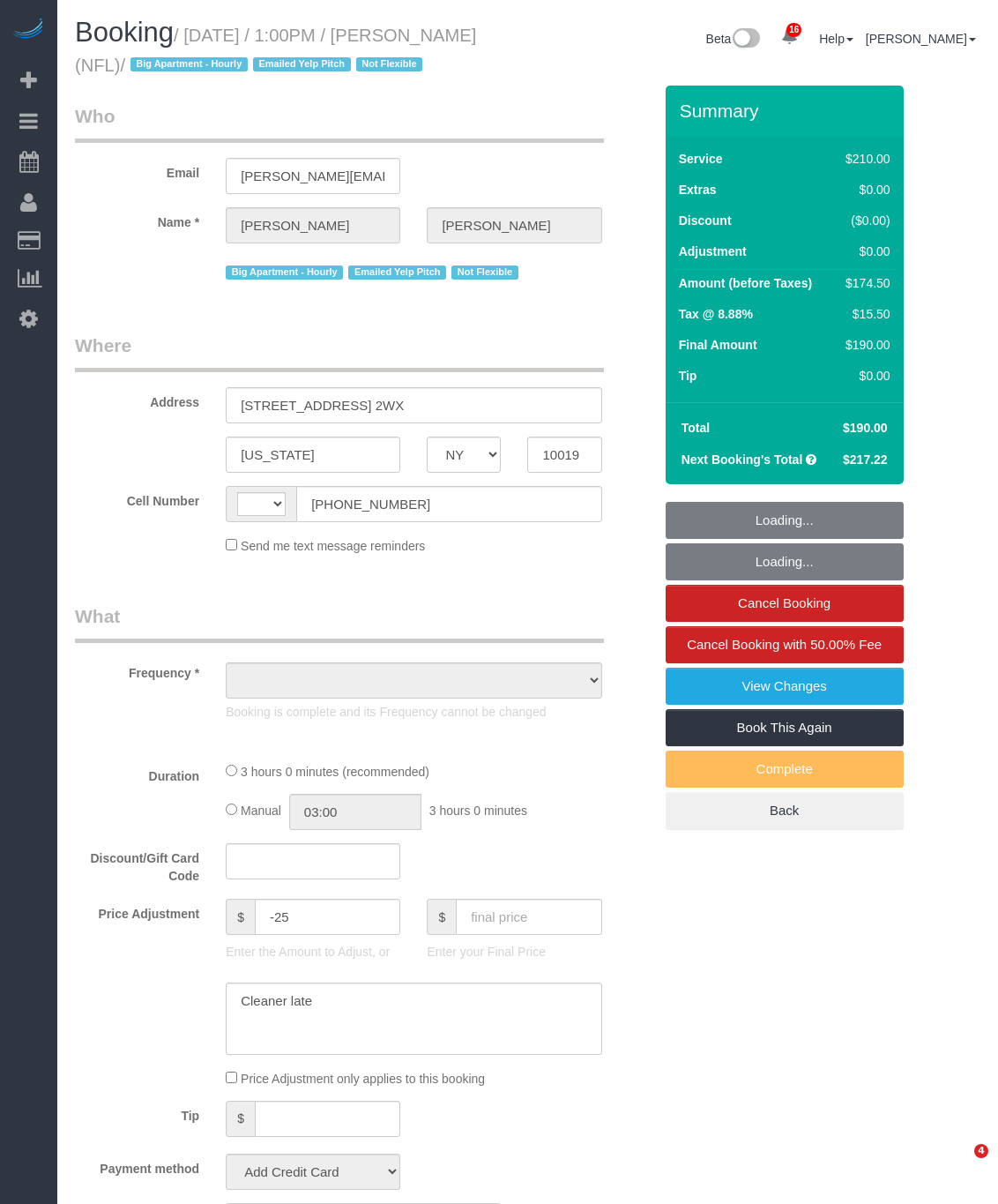
select select "NY"
select select "object:537"
select select "string:stripe-pm_1O1BRP4VGloSiKo7kZRx91vL"
select select "number:89"
select select "number:90"
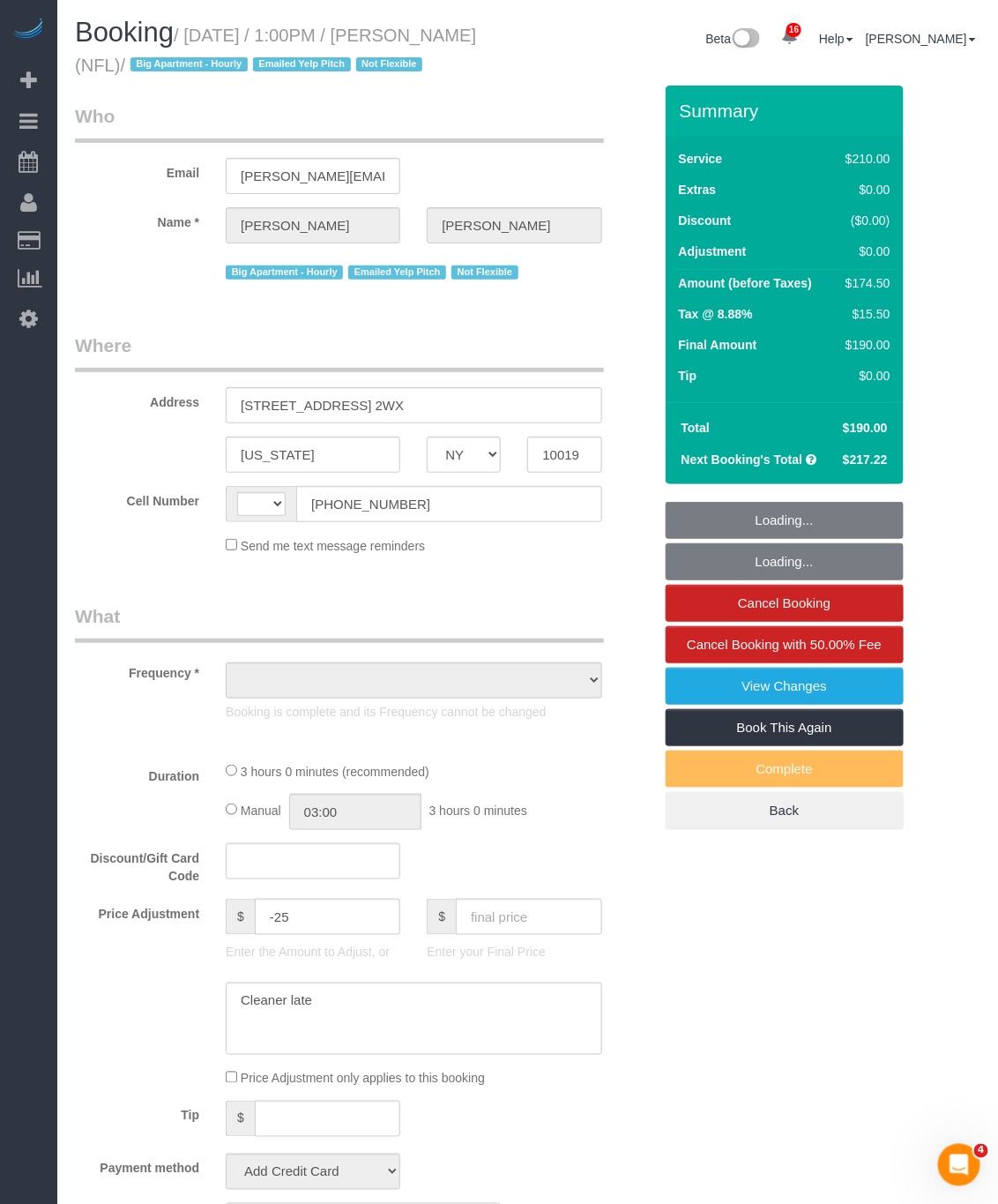
select select "number:15"
select select "number:6"
select select "number:21"
select select "string:[GEOGRAPHIC_DATA]"
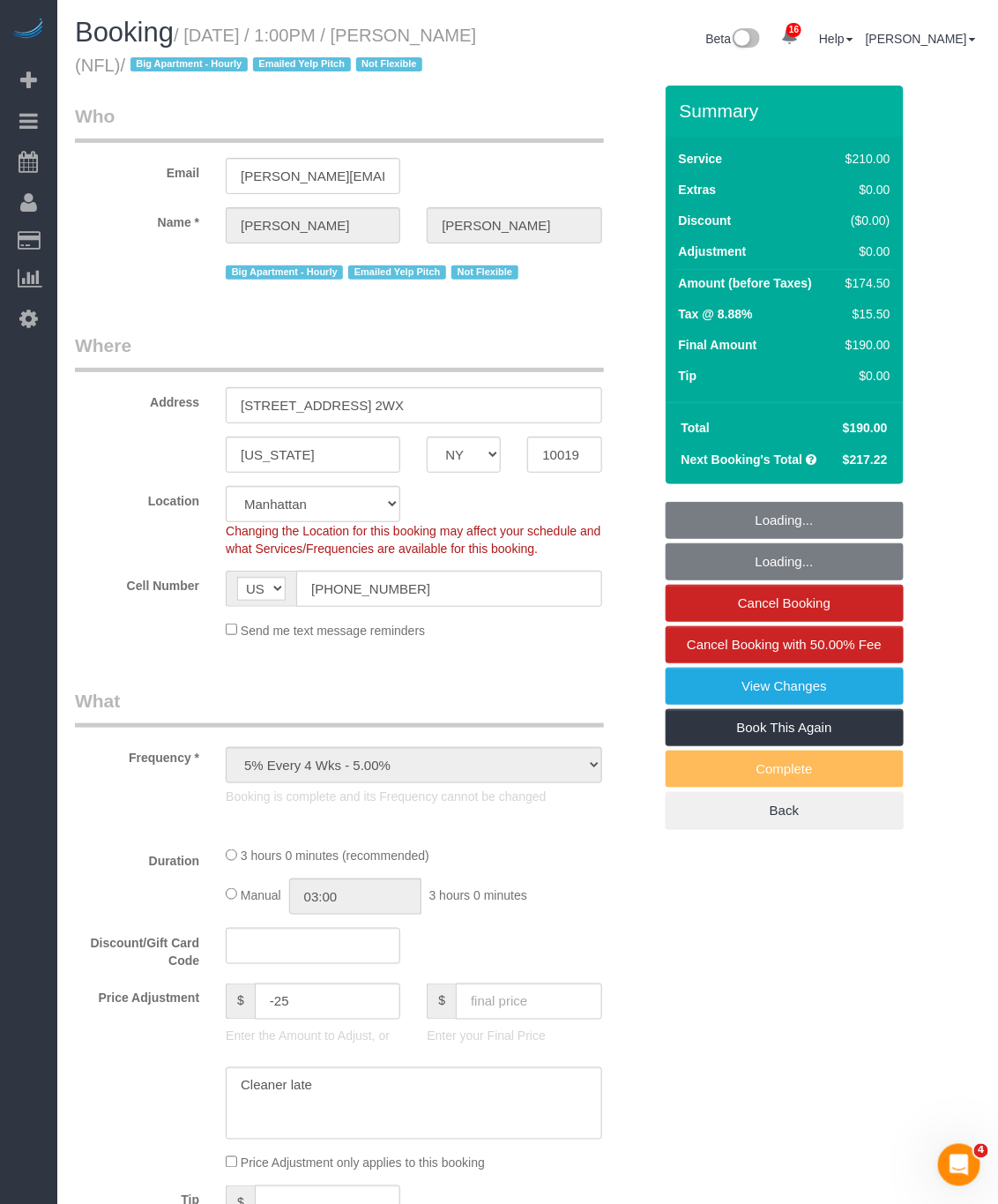
select select "180"
select select "spot1"
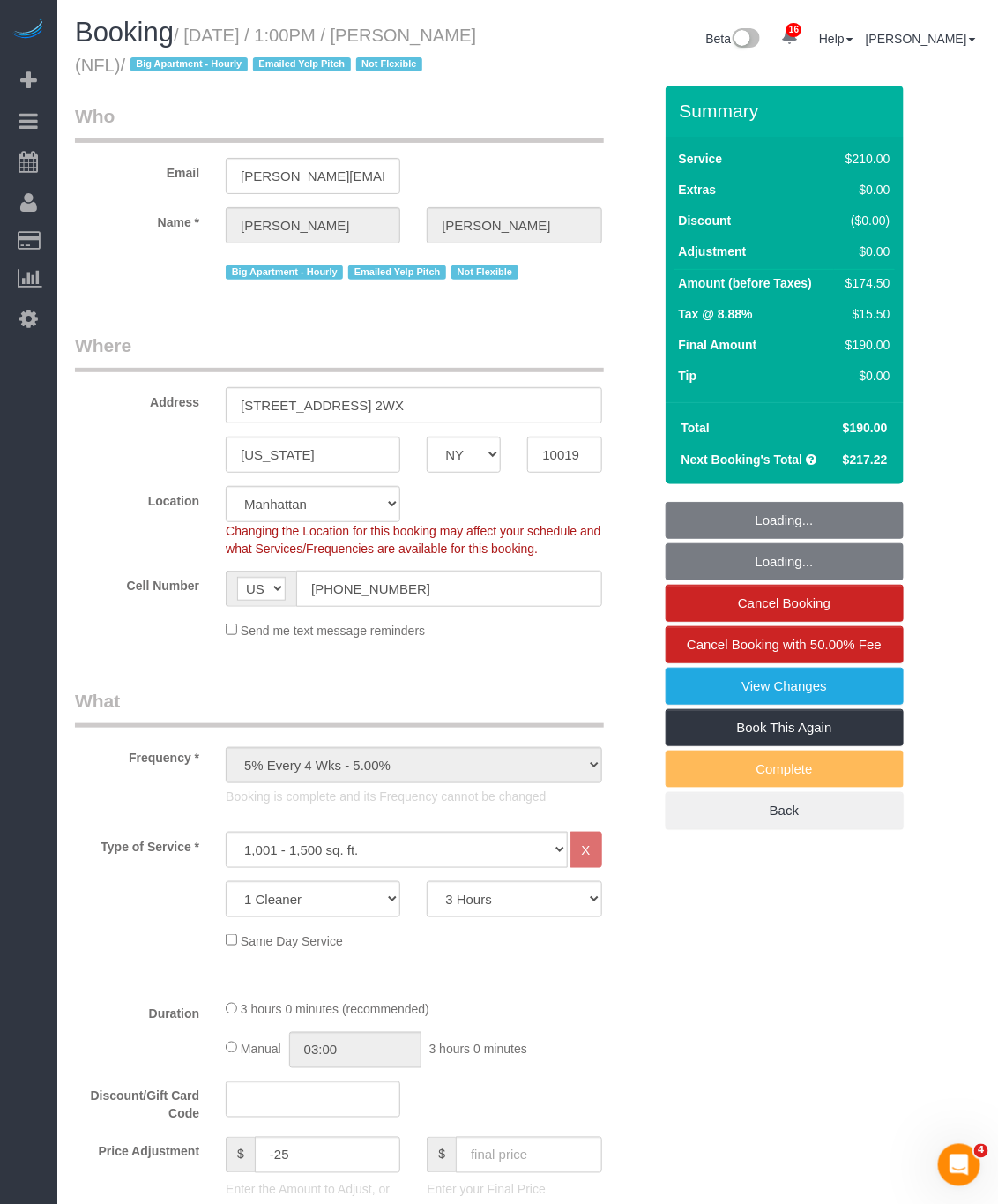
select select "object:1538"
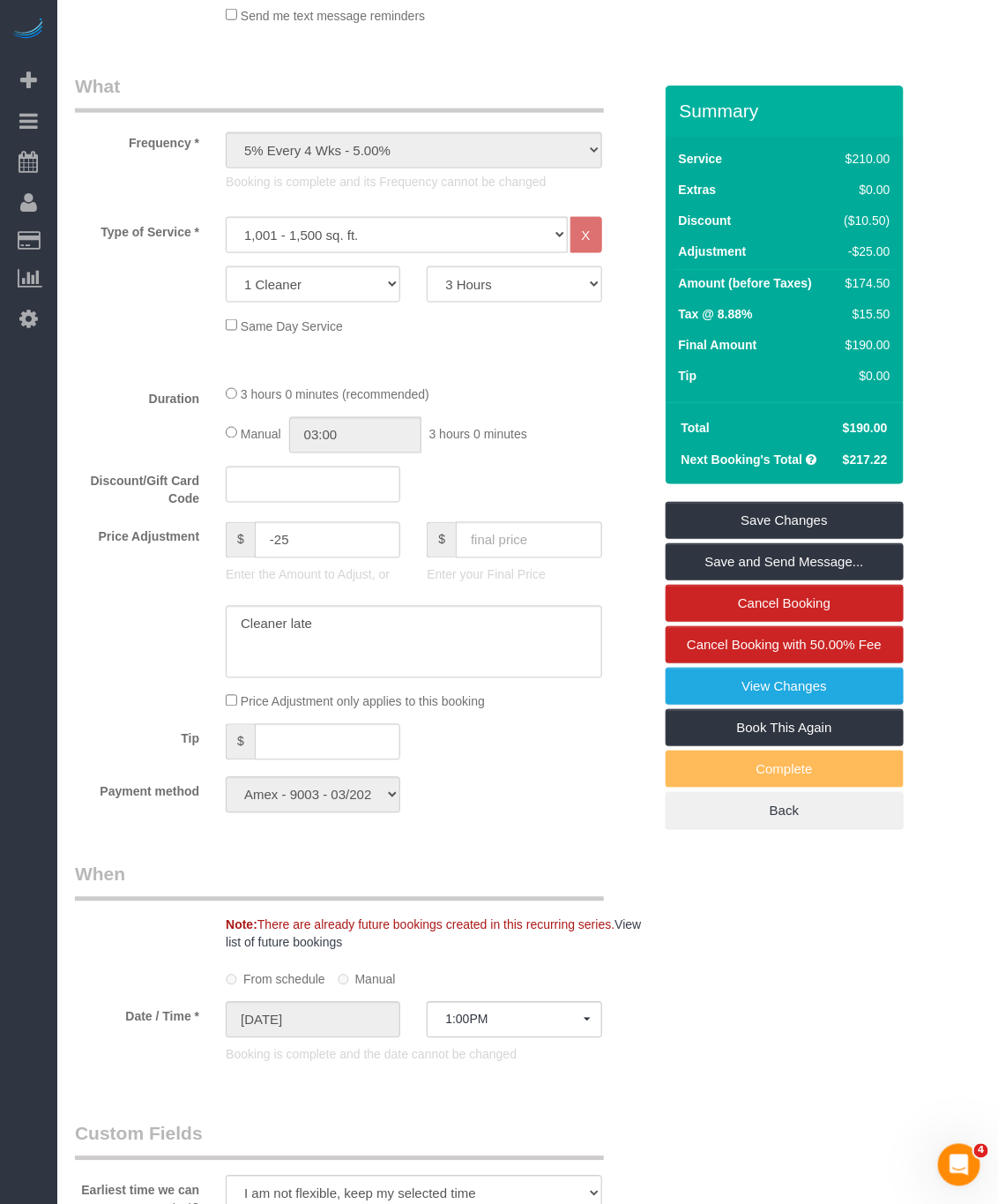
scroll to position [662, 0]
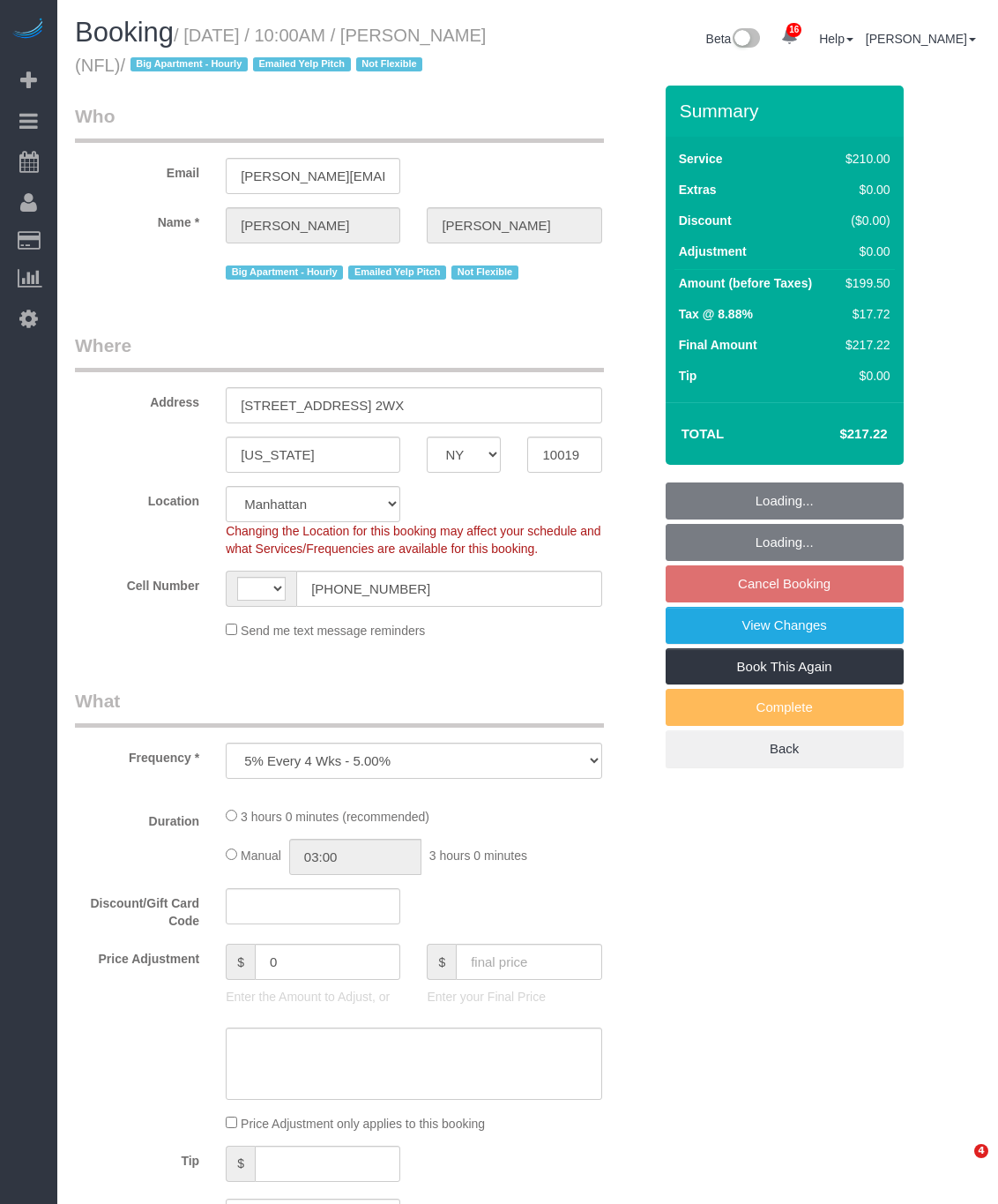
select select "NY"
select select "string:stripe-pm_1O1BRP4VGloSiKo7kZRx91vL"
select select "number:89"
select select "number:90"
select select "number:15"
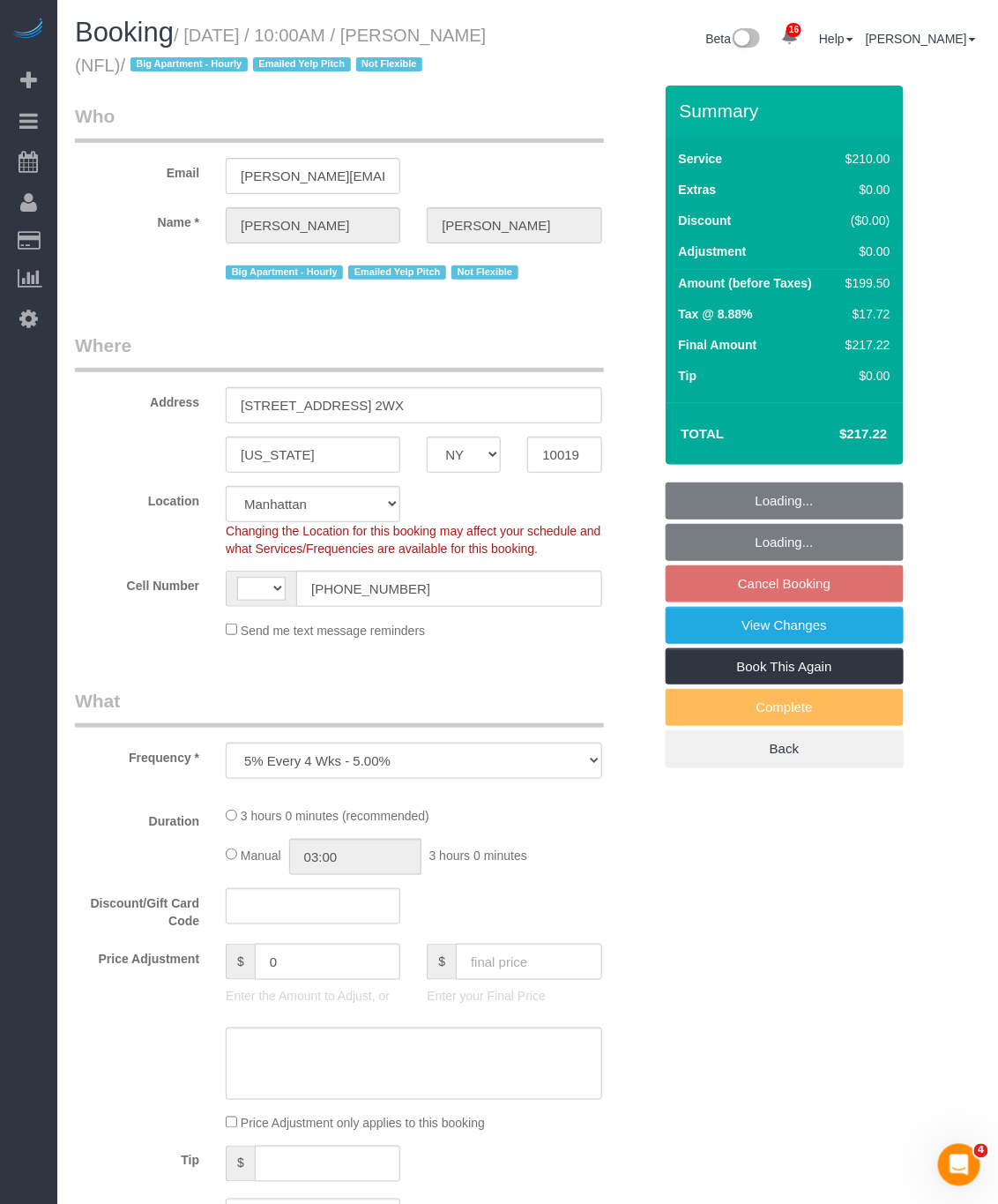
select select "number:6"
select select "number:21"
select select "object:718"
select select "string:[GEOGRAPHIC_DATA]"
select select "180"
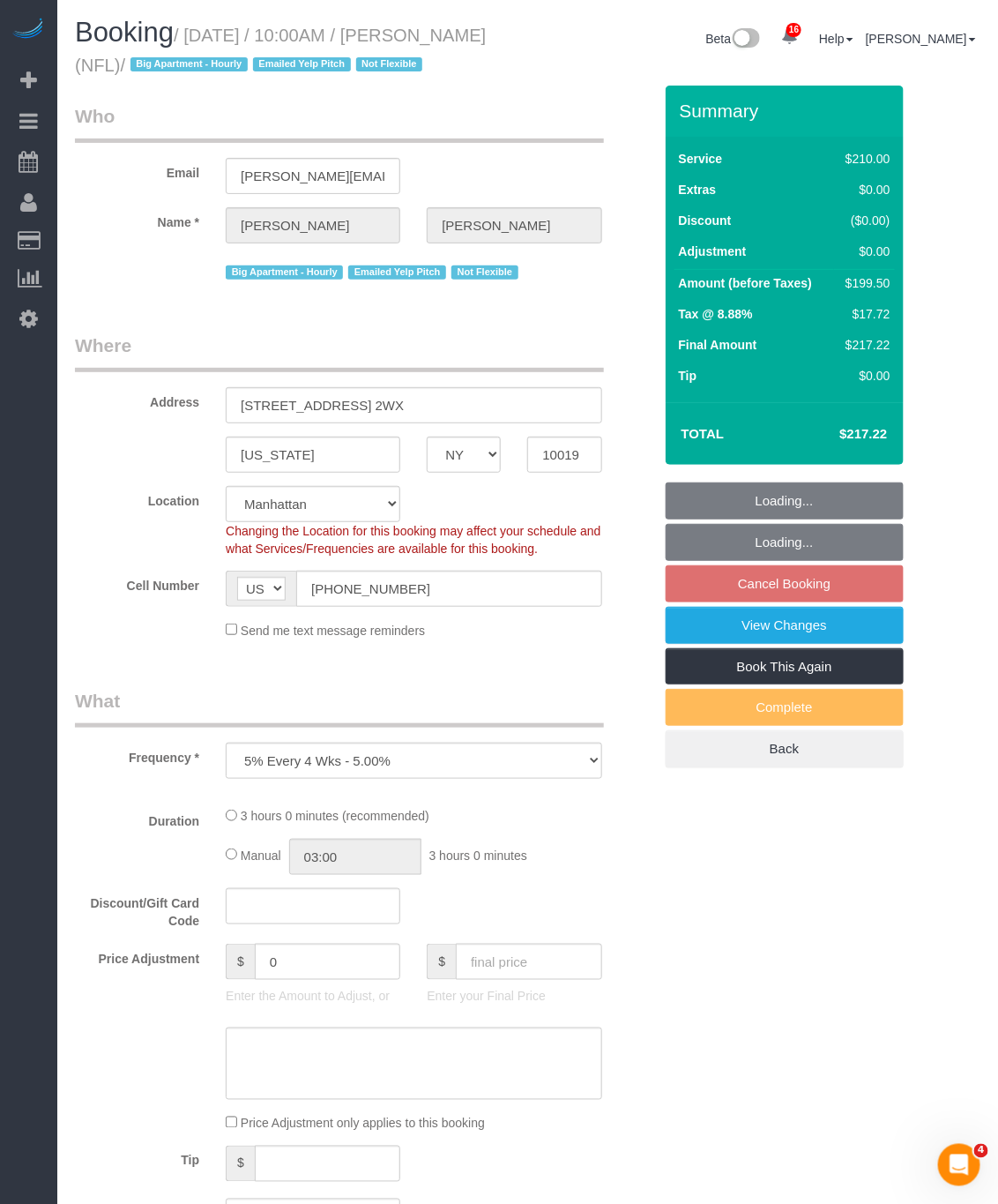
select select "spot3"
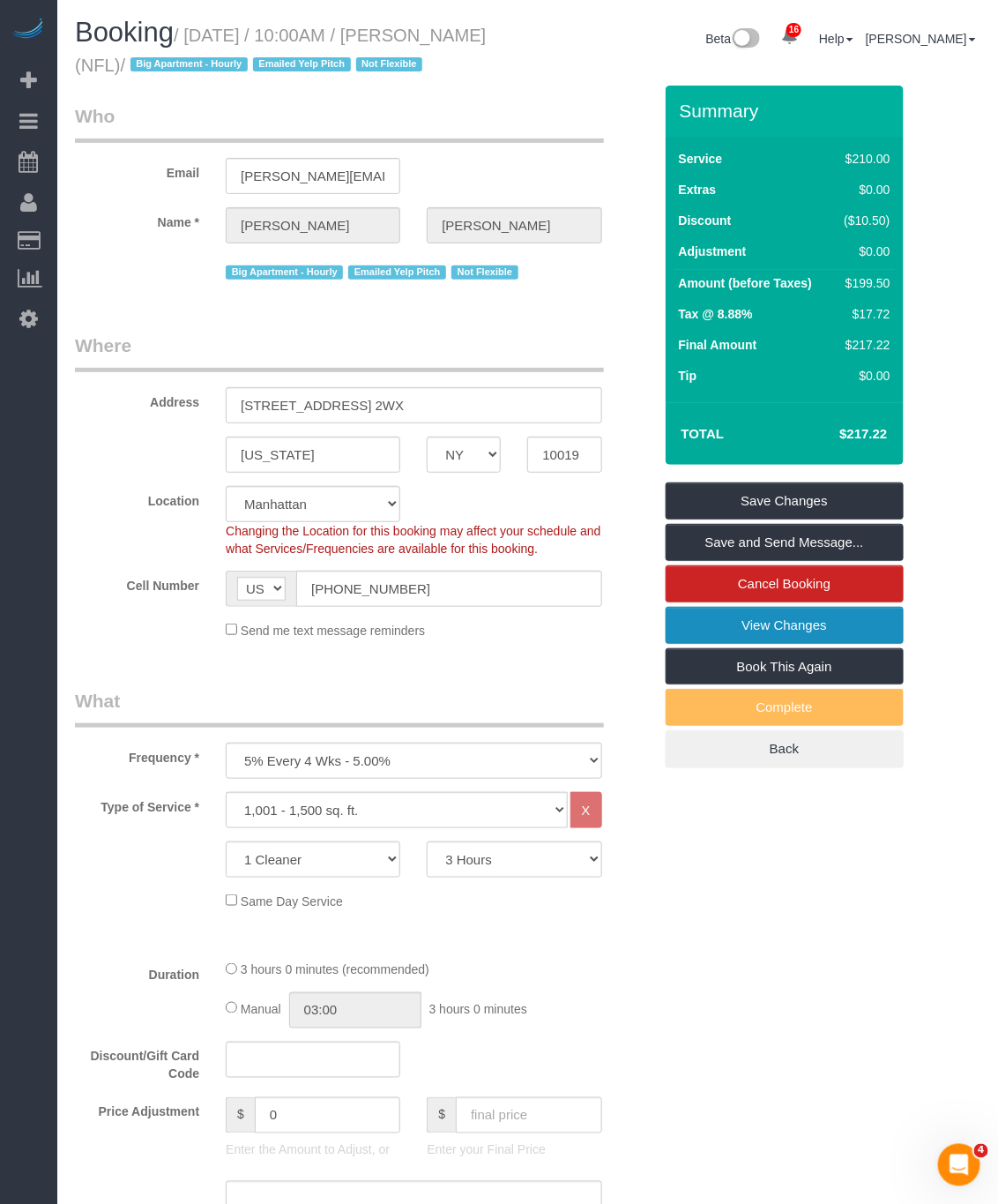
click at [763, 609] on link "View Changes" at bounding box center [784, 625] width 238 height 37
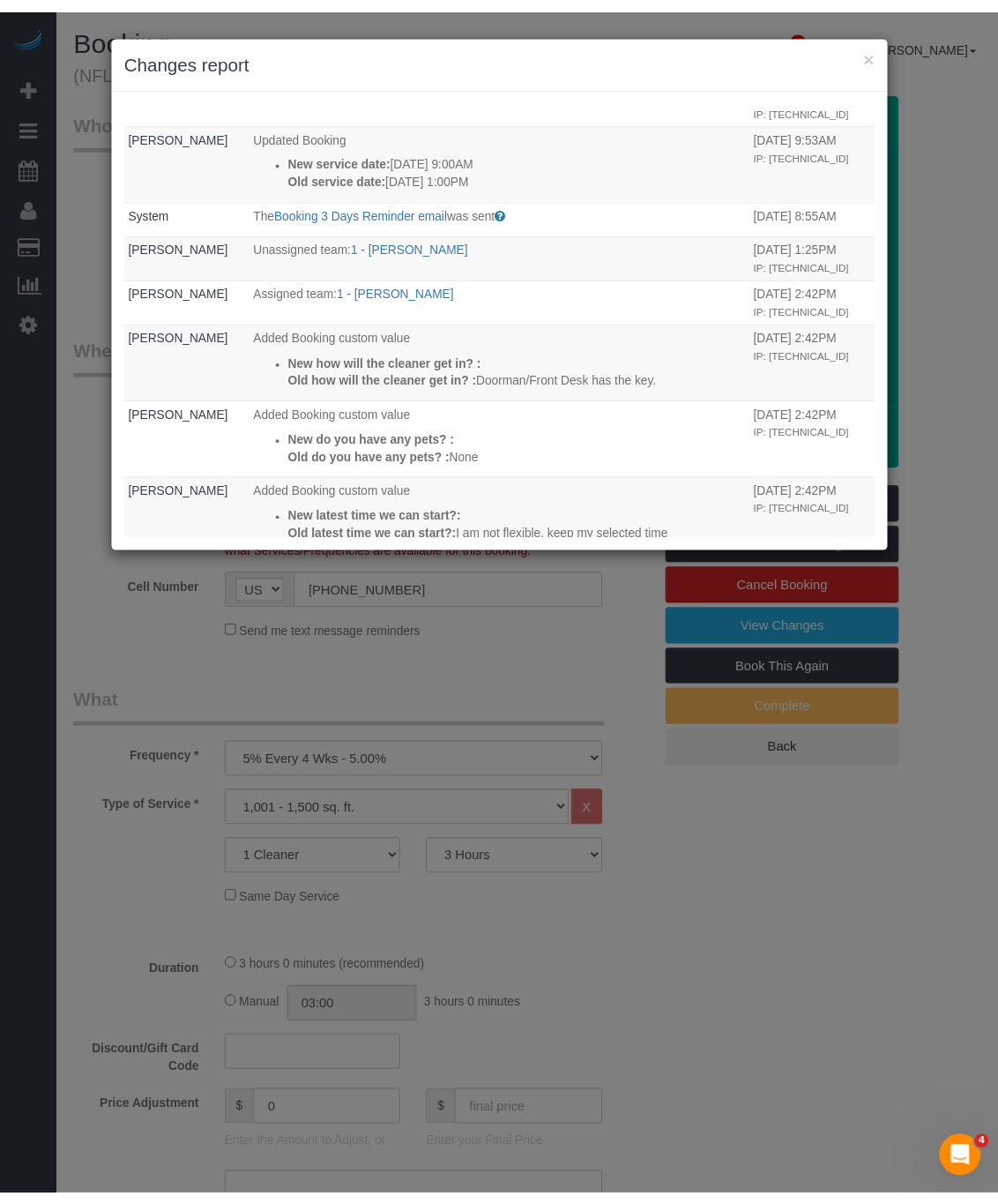
scroll to position [265, 0]
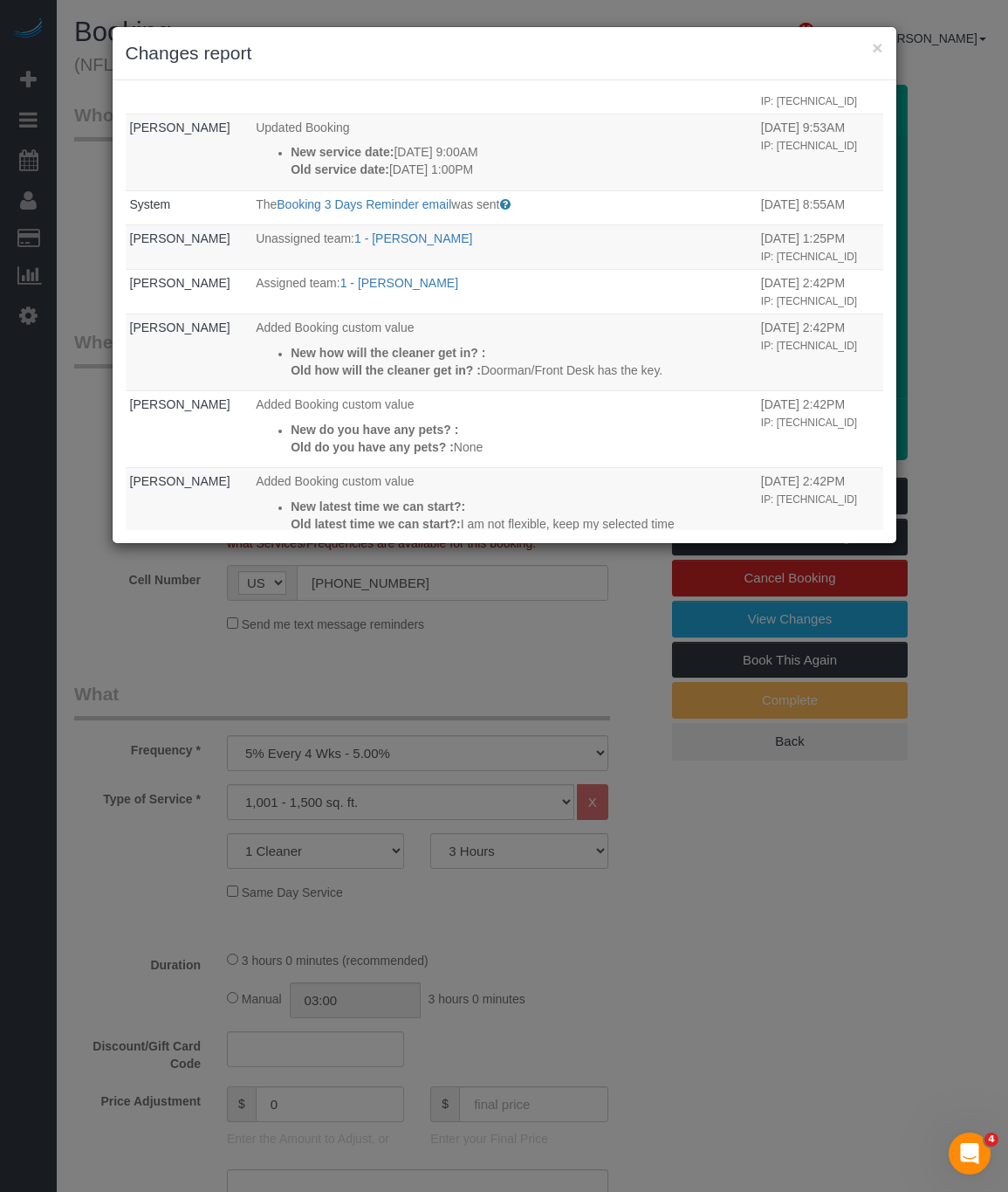
click at [883, 48] on div "× Changes report" at bounding box center [504, 54] width 784 height 53
click at [877, 48] on button "×" at bounding box center [876, 47] width 10 height 18
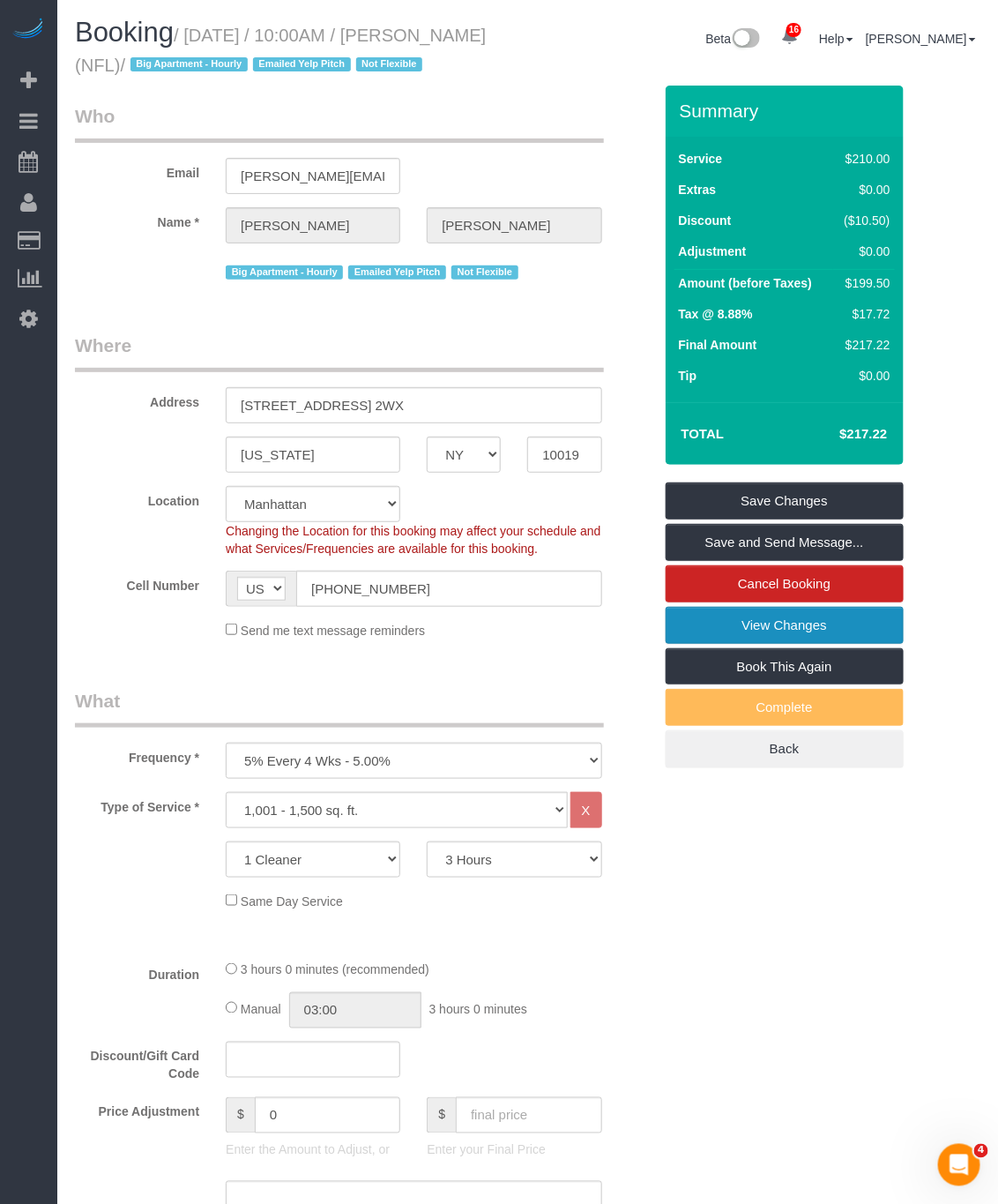
click at [821, 617] on link "View Changes" at bounding box center [784, 625] width 238 height 37
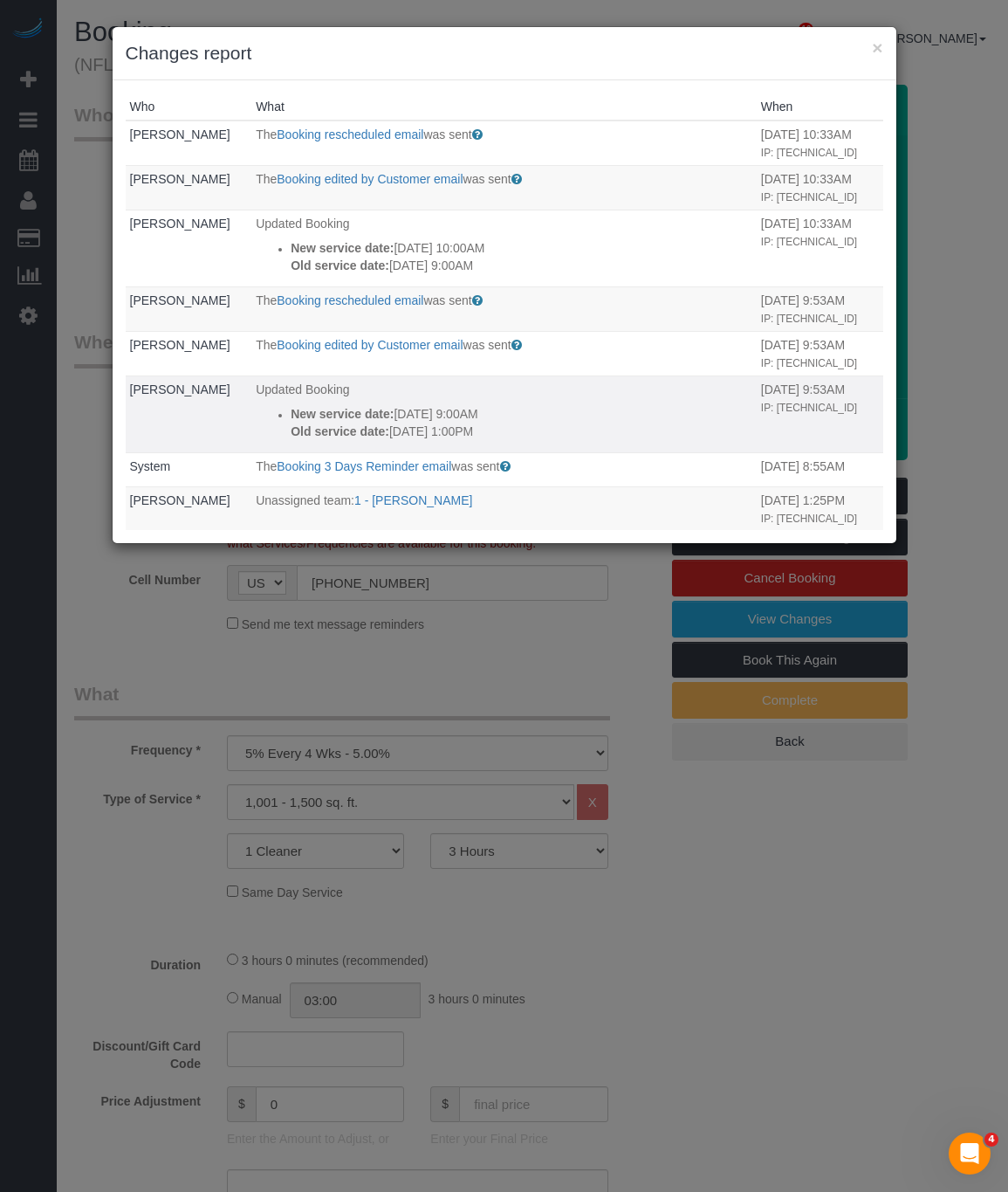
drag, startPoint x: 120, startPoint y: 377, endPoint x: 569, endPoint y: 437, distance: 453.0
click at [569, 437] on div "Who What When [PERSON_NAME] The Booking rescheduled email was sent Sent to the …" at bounding box center [504, 311] width 784 height 463
click at [516, 390] on p "Updated Booking" at bounding box center [504, 389] width 497 height 17
click at [875, 45] on button "×" at bounding box center [876, 47] width 10 height 18
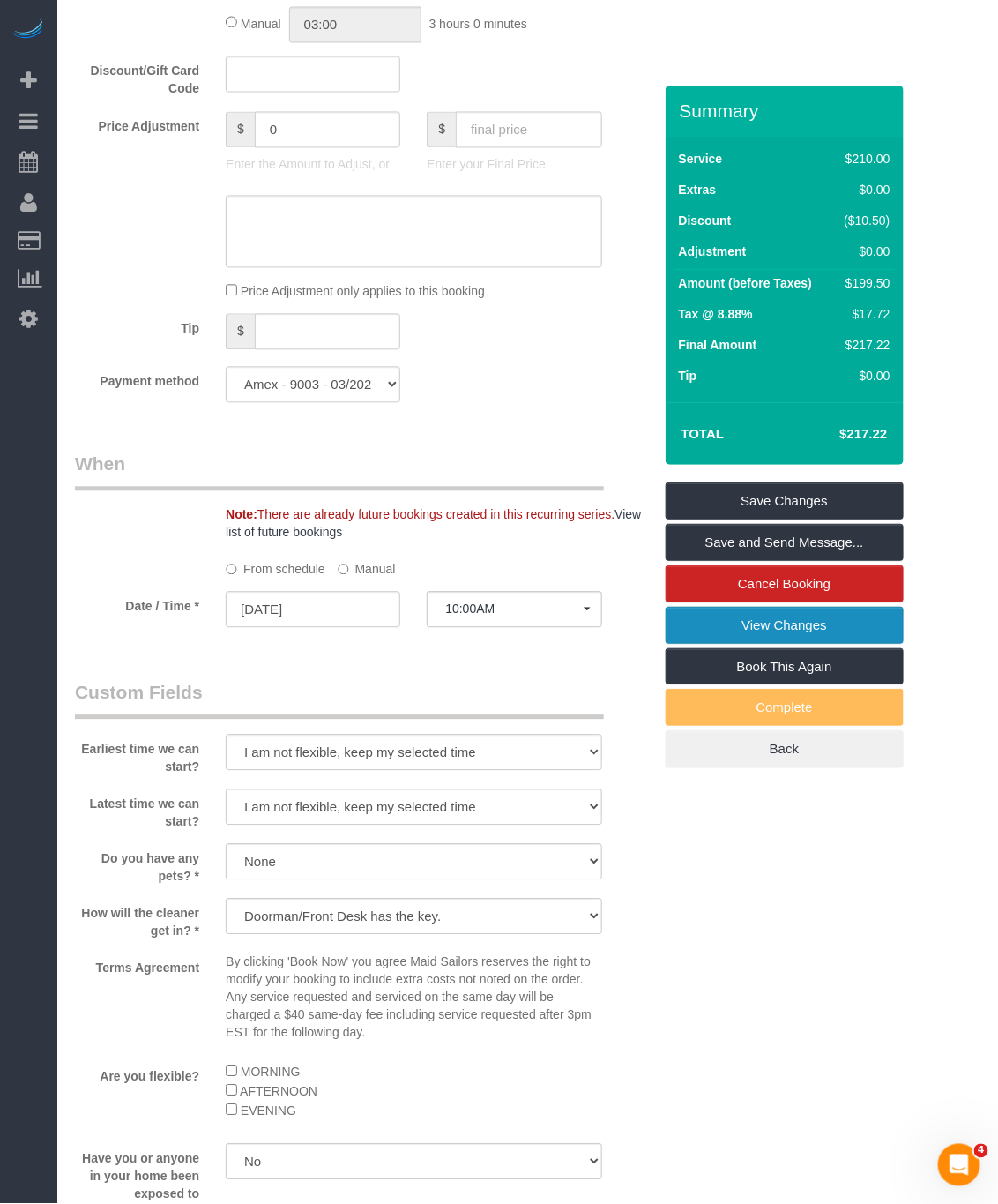
scroll to position [885, 0]
